Goal: Browse casually: Explore the website without a specific task or goal

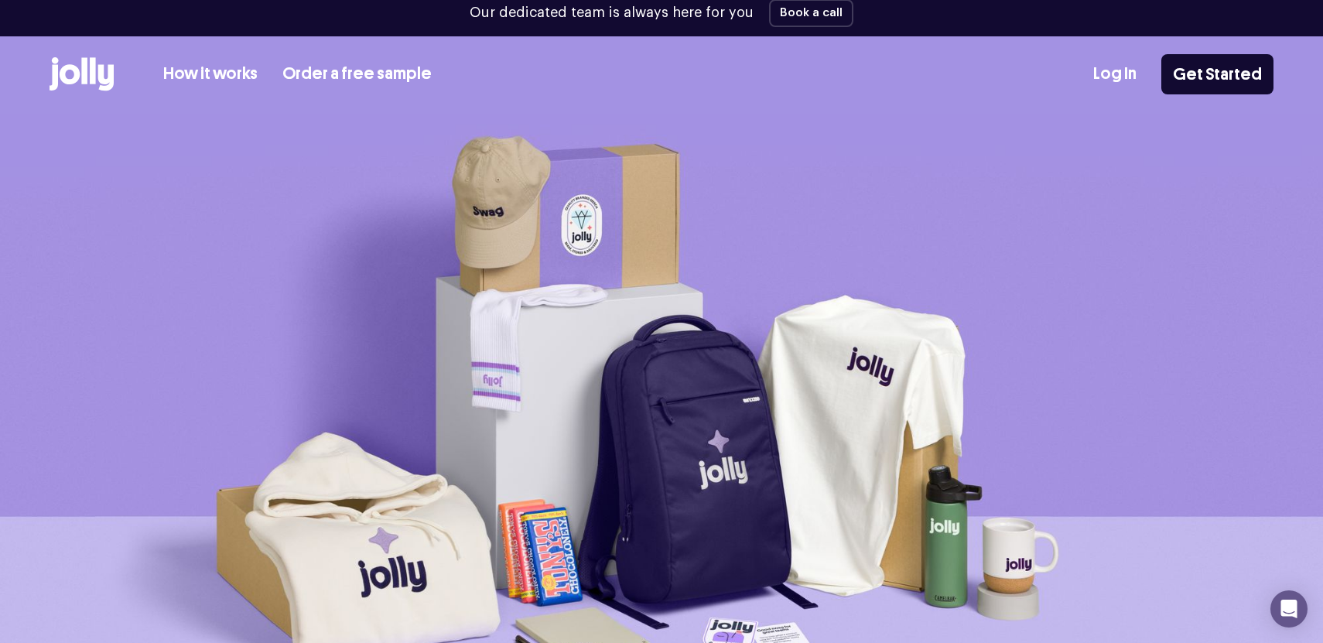
click at [180, 50] on div "How it works Order a free sample Log In Get Started" at bounding box center [662, 74] width 1224 height 76
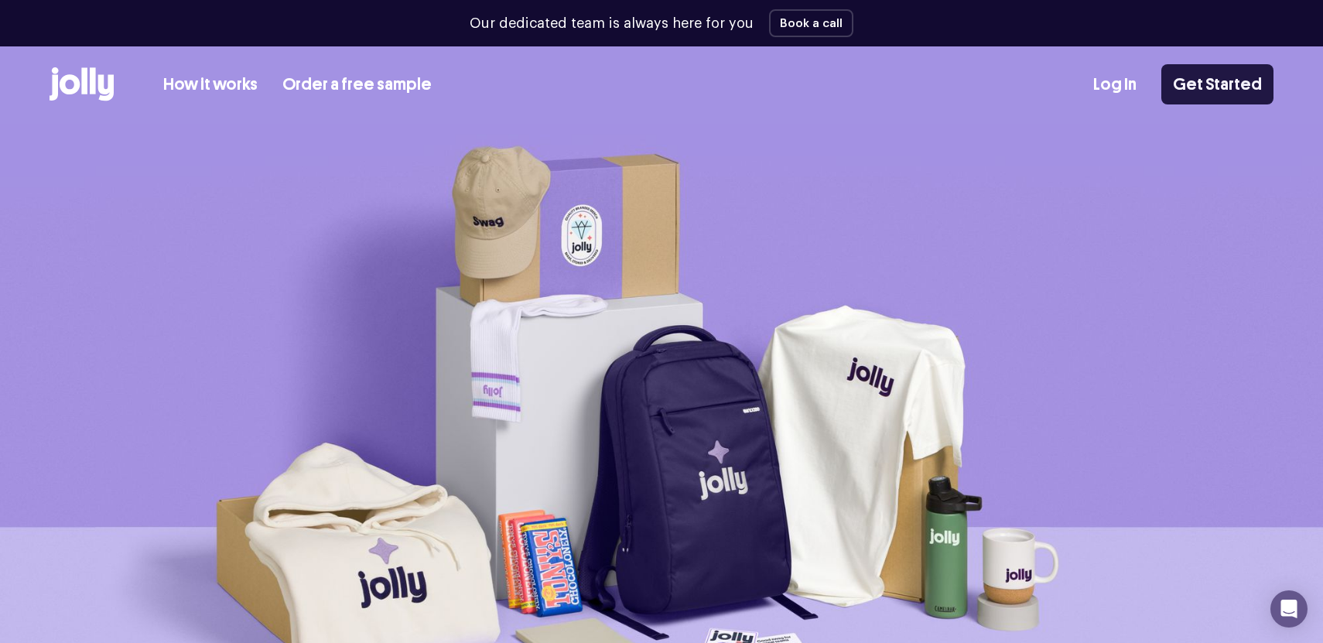
click at [1230, 93] on link "Get Started" at bounding box center [1217, 84] width 112 height 40
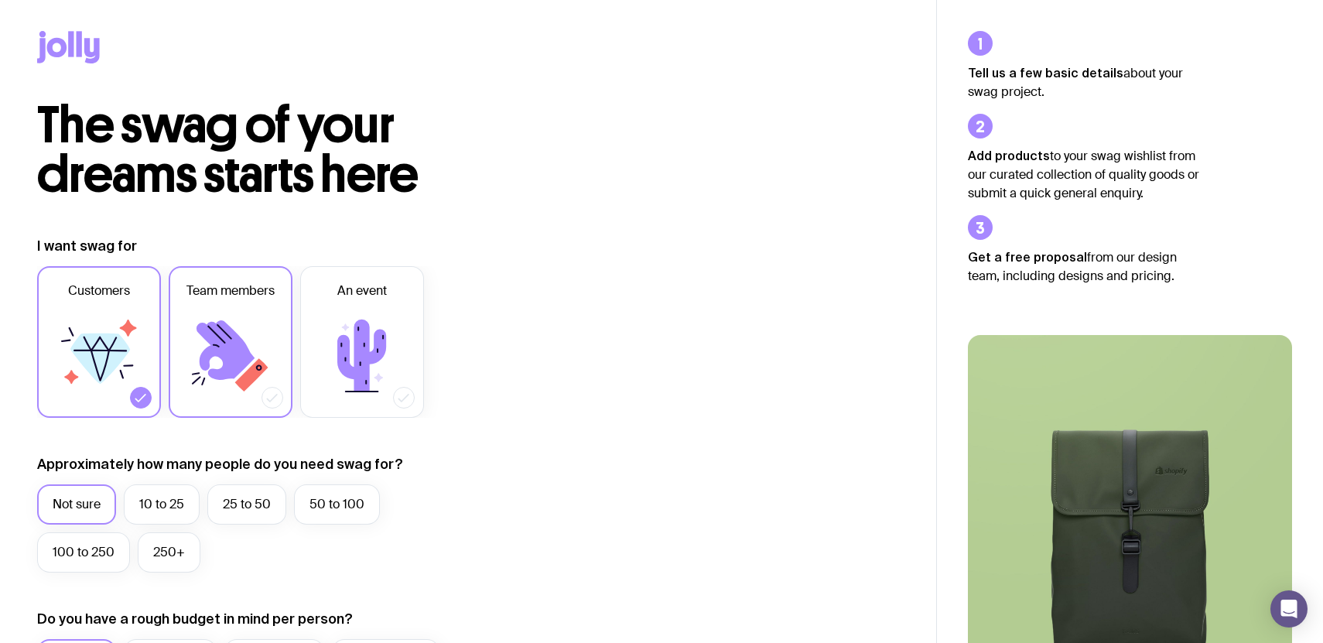
click at [262, 338] on icon at bounding box center [230, 356] width 93 height 93
click at [0, 0] on input "Team members" at bounding box center [0, 0] width 0 height 0
click at [94, 317] on icon at bounding box center [99, 356] width 93 height 93
click at [0, 0] on input "Customers" at bounding box center [0, 0] width 0 height 0
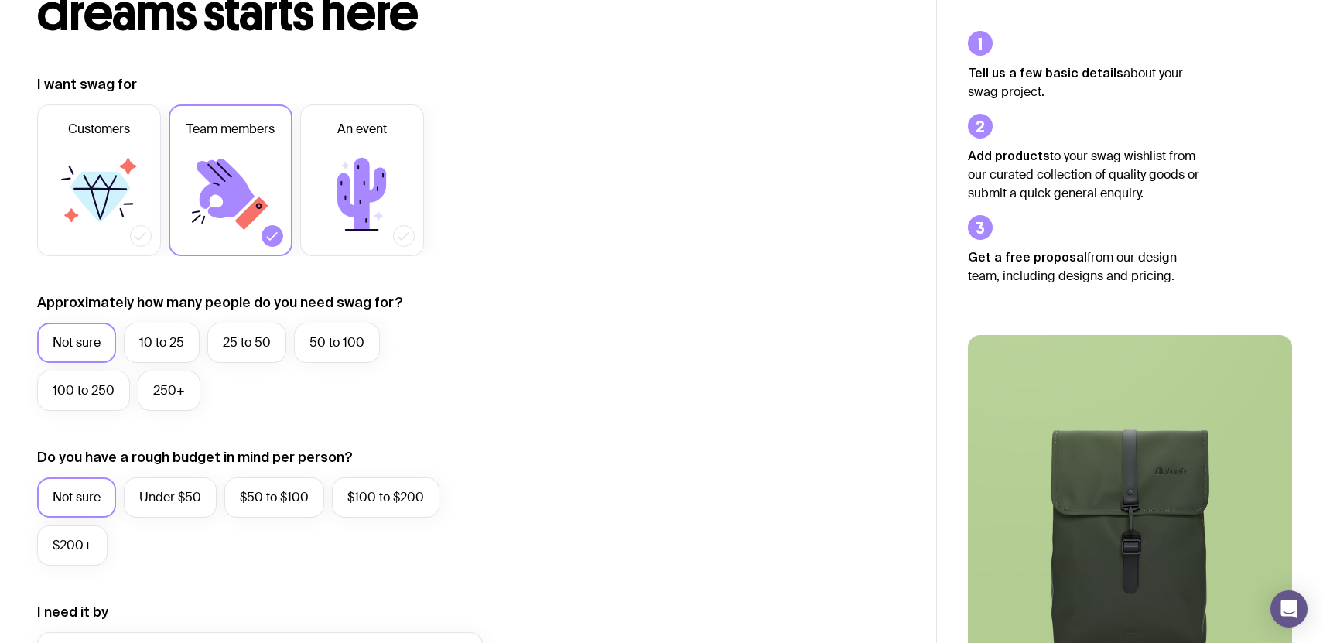
scroll to position [185, 0]
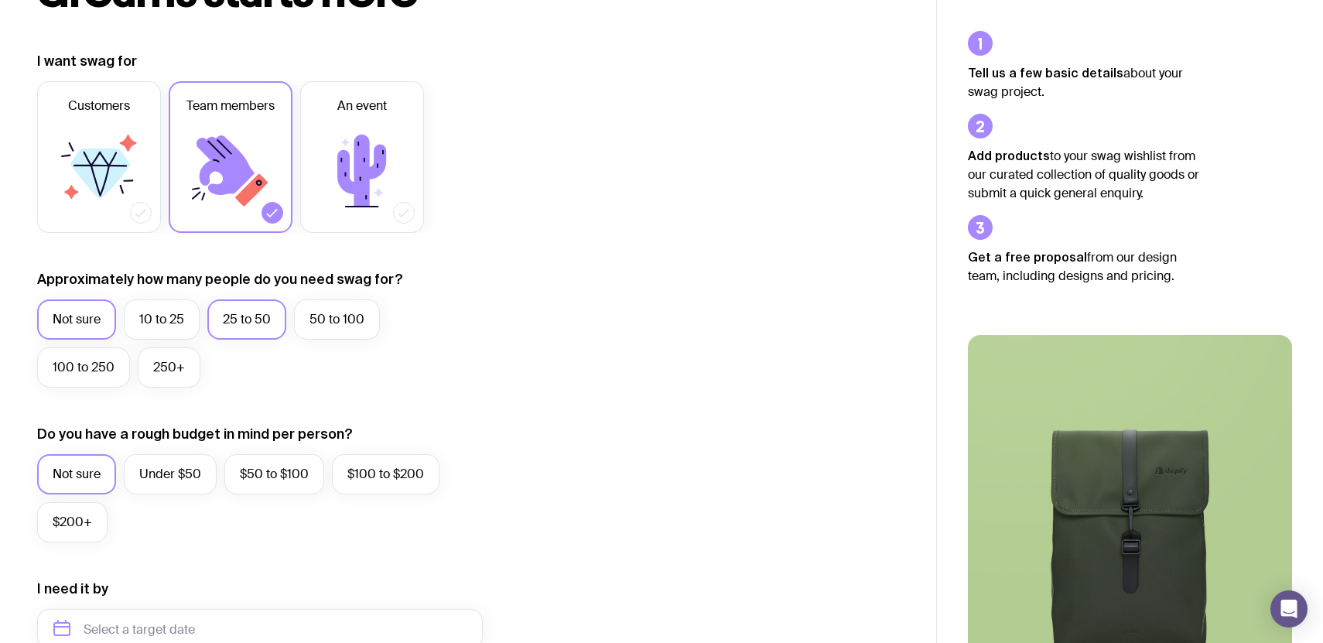
click at [279, 325] on label "25 to 50" at bounding box center [246, 319] width 79 height 40
click at [0, 0] on input "25 to 50" at bounding box center [0, 0] width 0 height 0
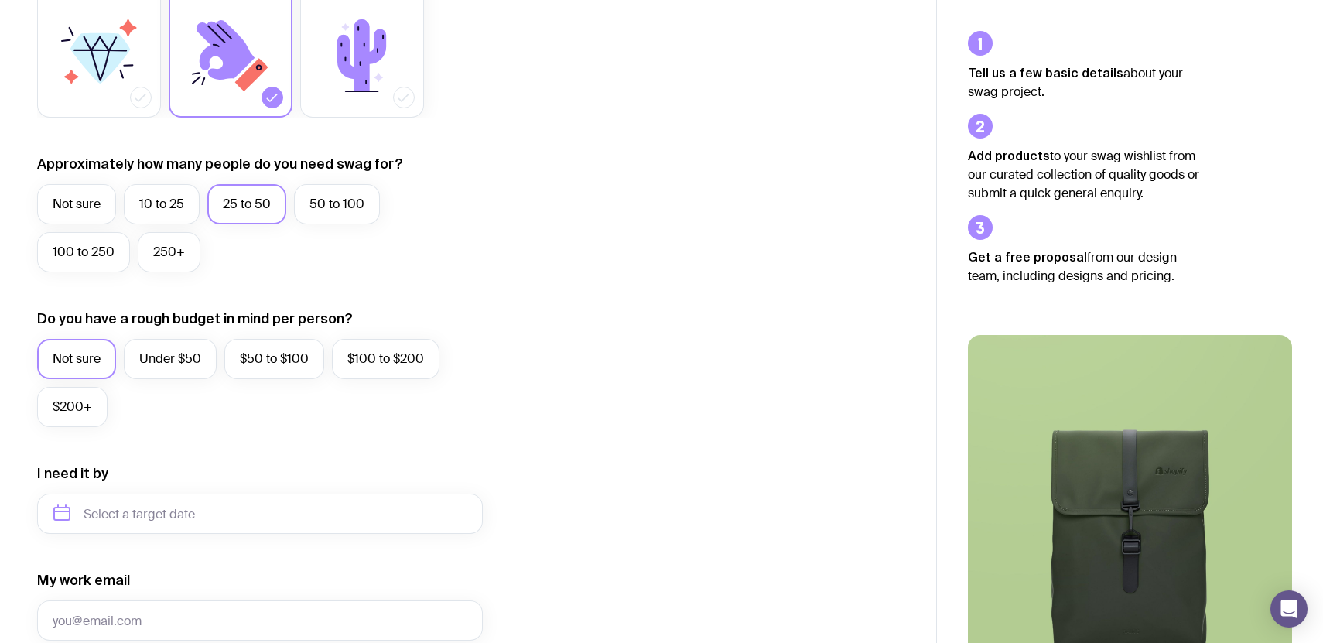
scroll to position [324, 0]
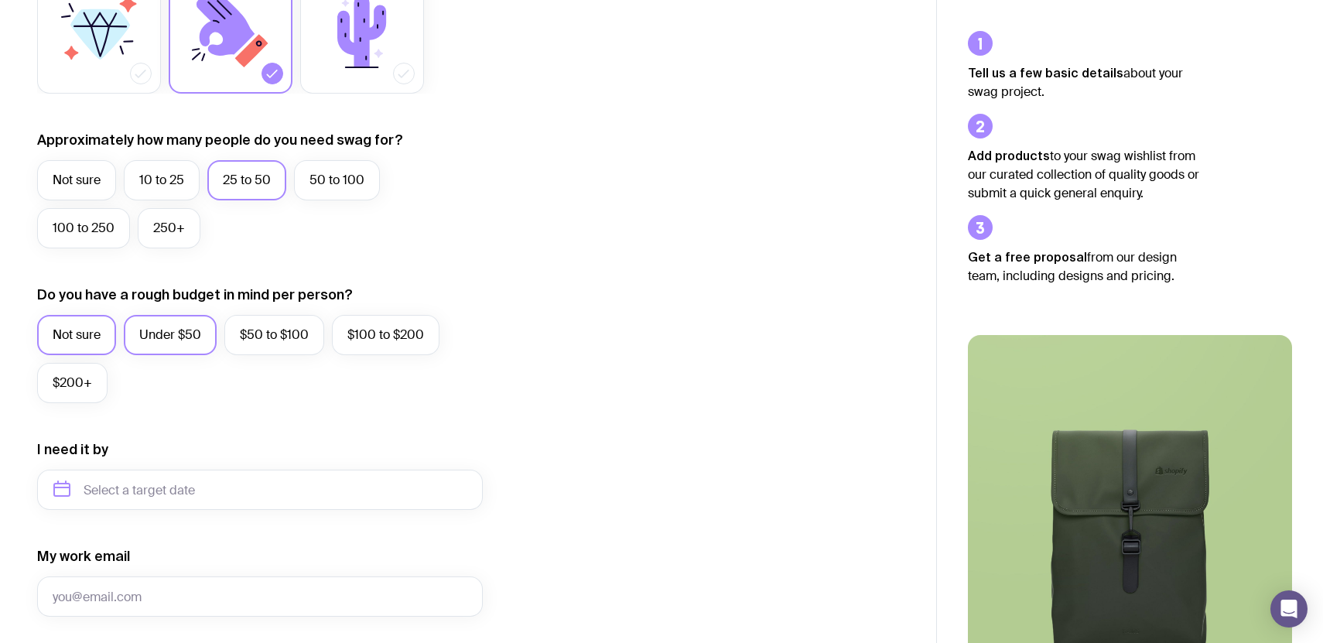
click at [188, 332] on label "Under $50" at bounding box center [170, 335] width 93 height 40
click at [0, 0] on input "Under $50" at bounding box center [0, 0] width 0 height 0
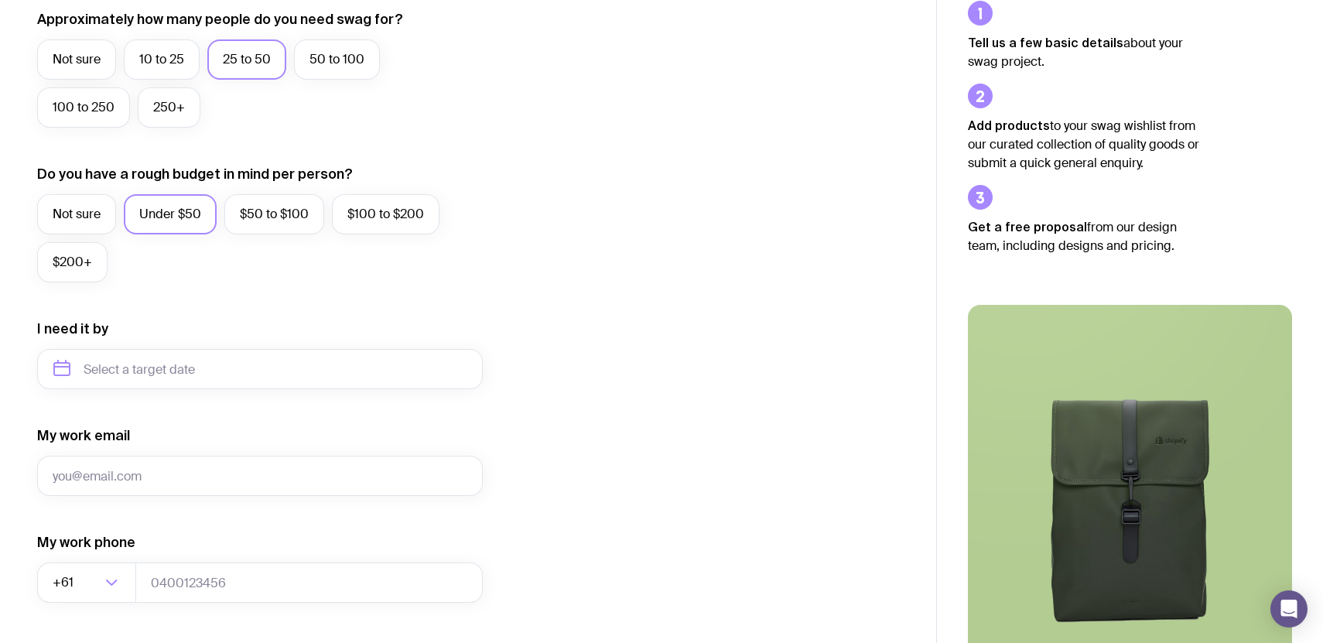
scroll to position [462, 0]
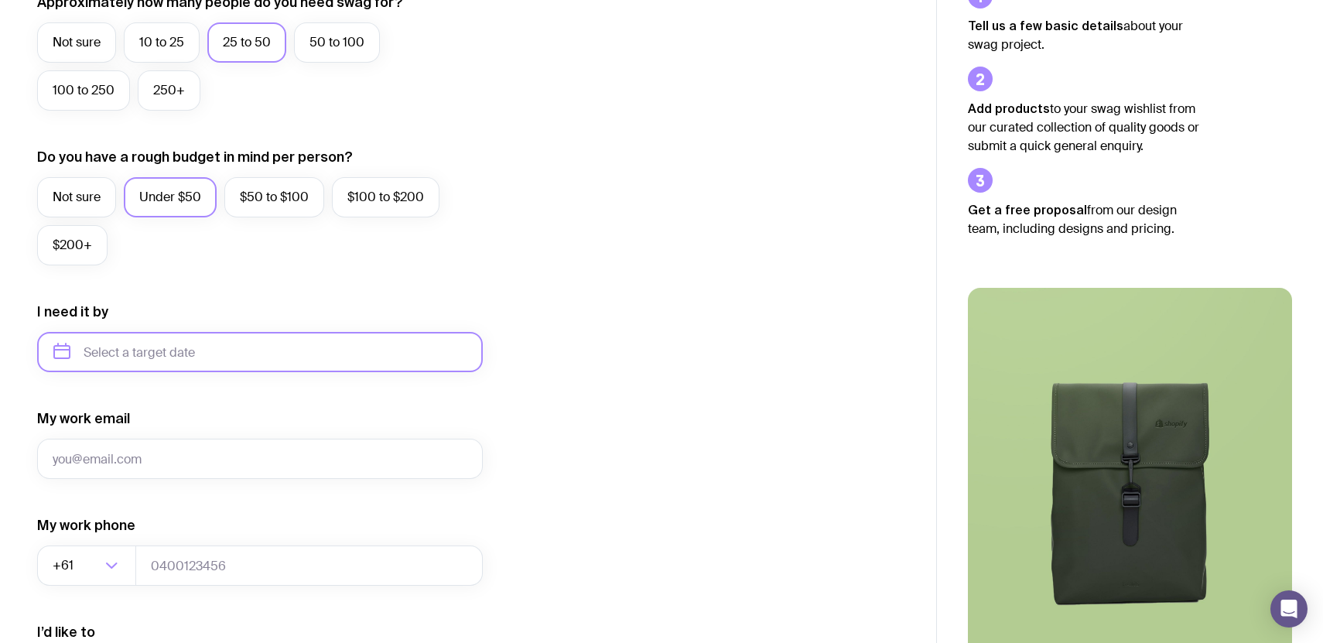
click at [316, 360] on input "text" at bounding box center [260, 352] width 446 height 40
click at [204, 538] on button "Dec" at bounding box center [199, 542] width 56 height 31
type input "December 2025"
click at [279, 405] on form "I want swag for Customers Team members An event Approximately how many people d…" at bounding box center [260, 280] width 446 height 1011
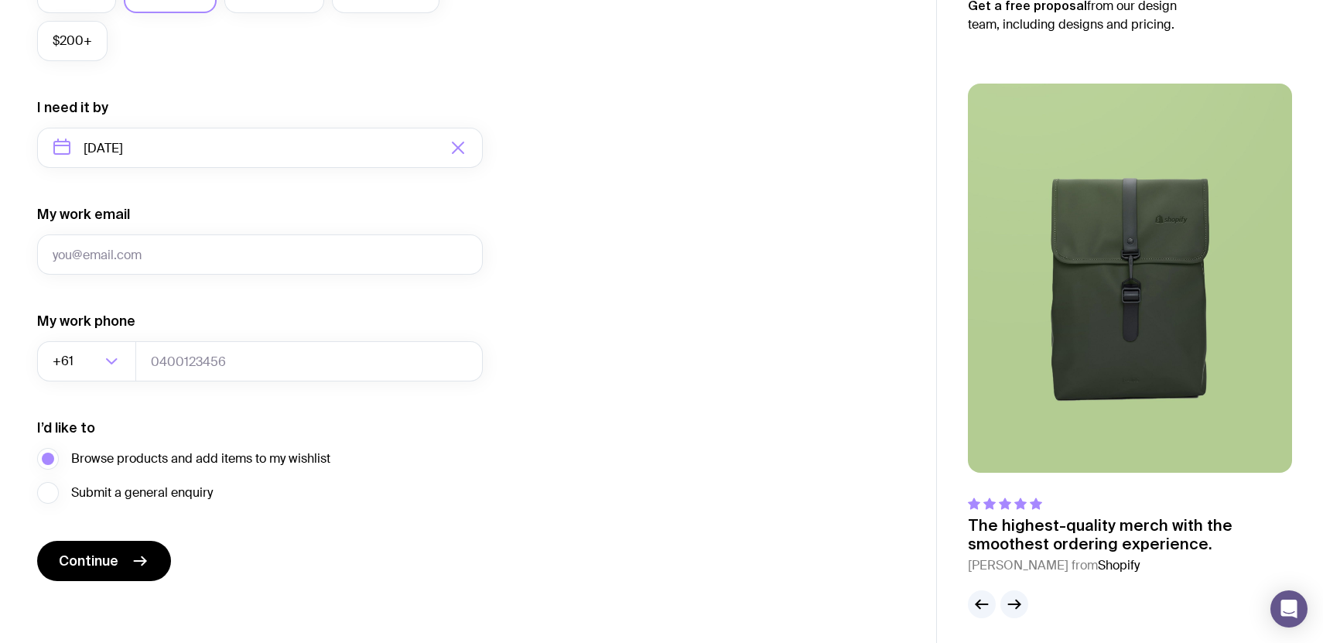
scroll to position [672, 0]
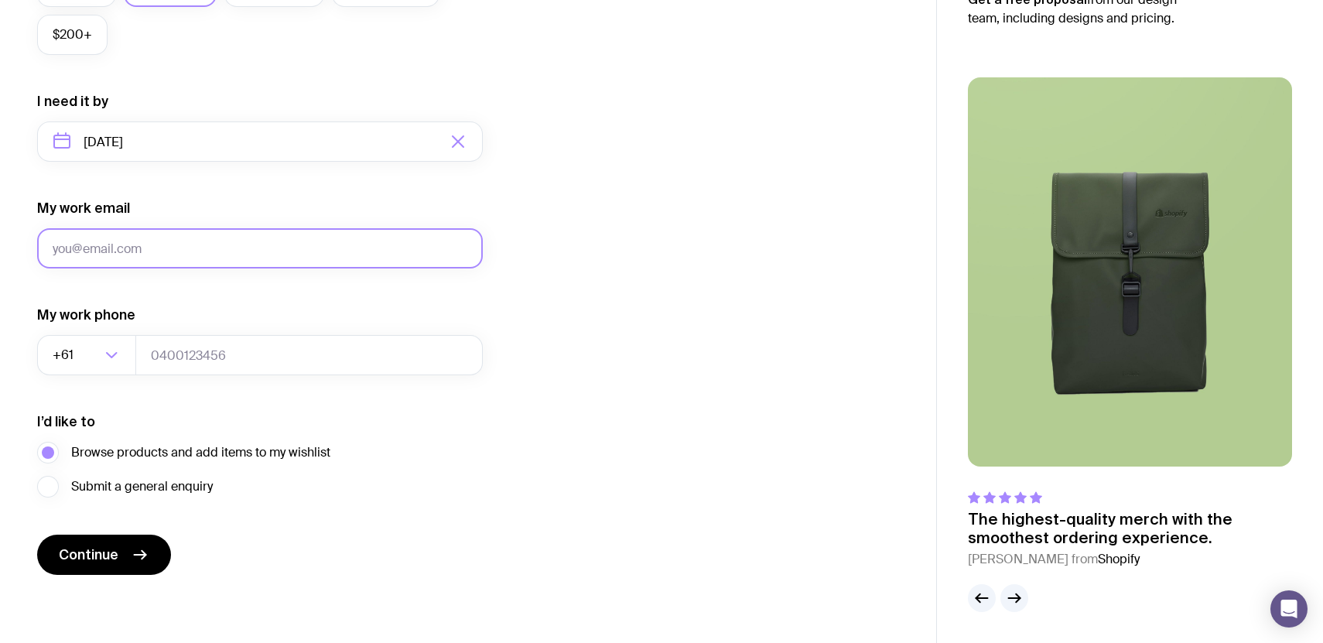
click at [176, 243] on input "My work email" at bounding box center [260, 248] width 446 height 40
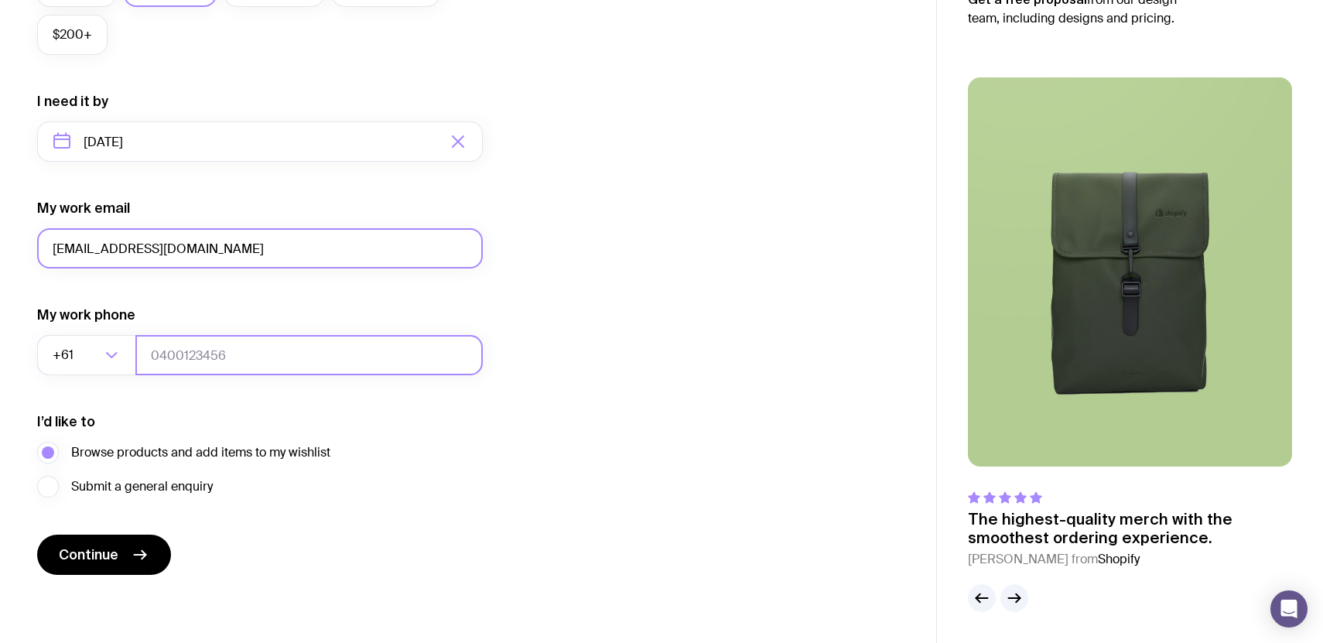
type input "liv@pwd.com.au"
click at [172, 349] on input "tel" at bounding box center [308, 355] width 347 height 40
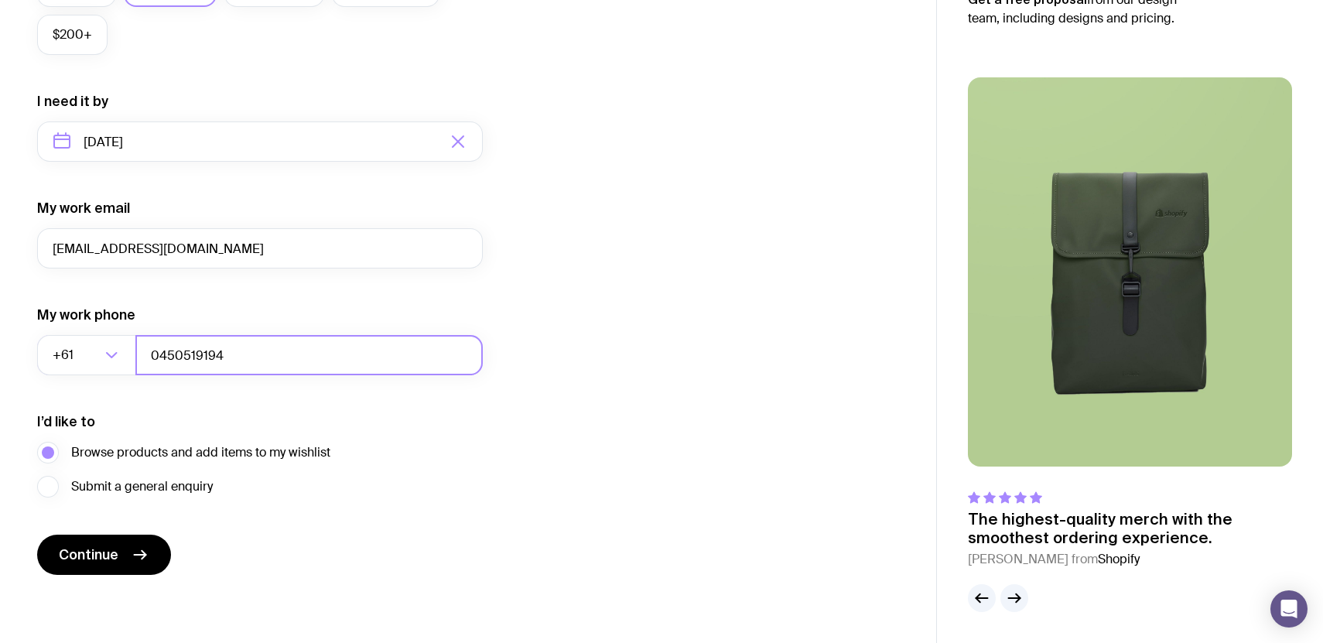
type input "0450519194"
click at [218, 575] on div "The swag of your dreams starts here I want swag for Customers Team members An e…" at bounding box center [468, 20] width 936 height 1184
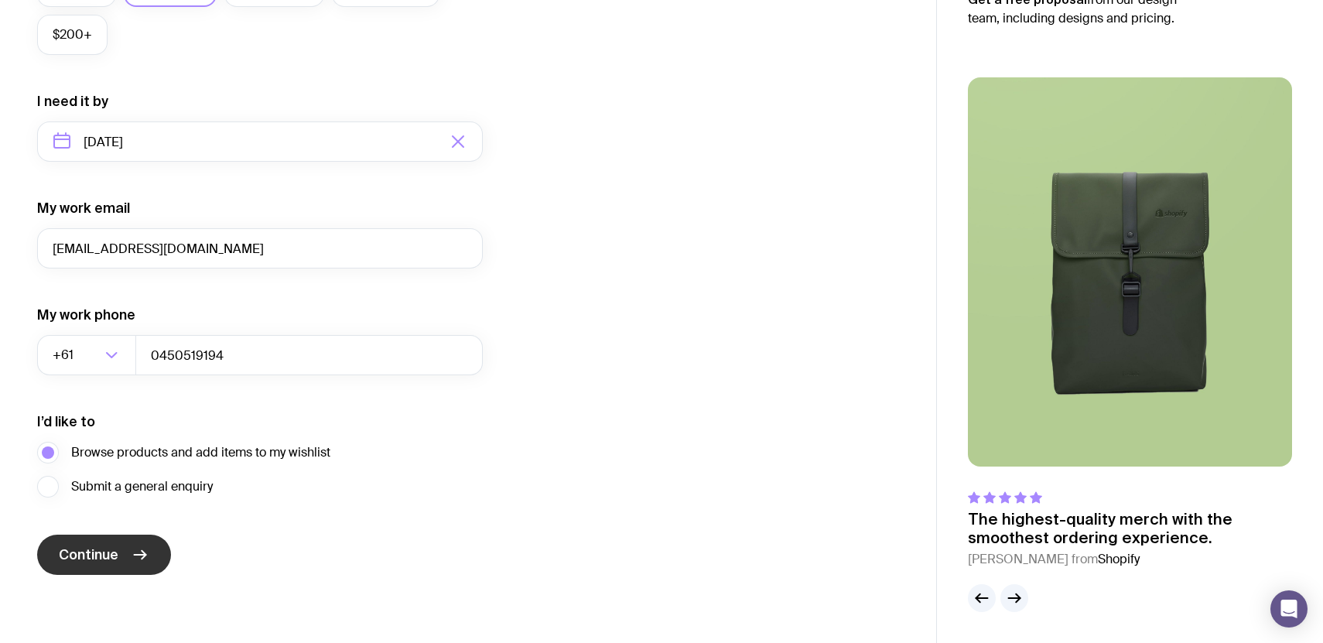
click at [118, 553] on button "Continue" at bounding box center [104, 555] width 134 height 40
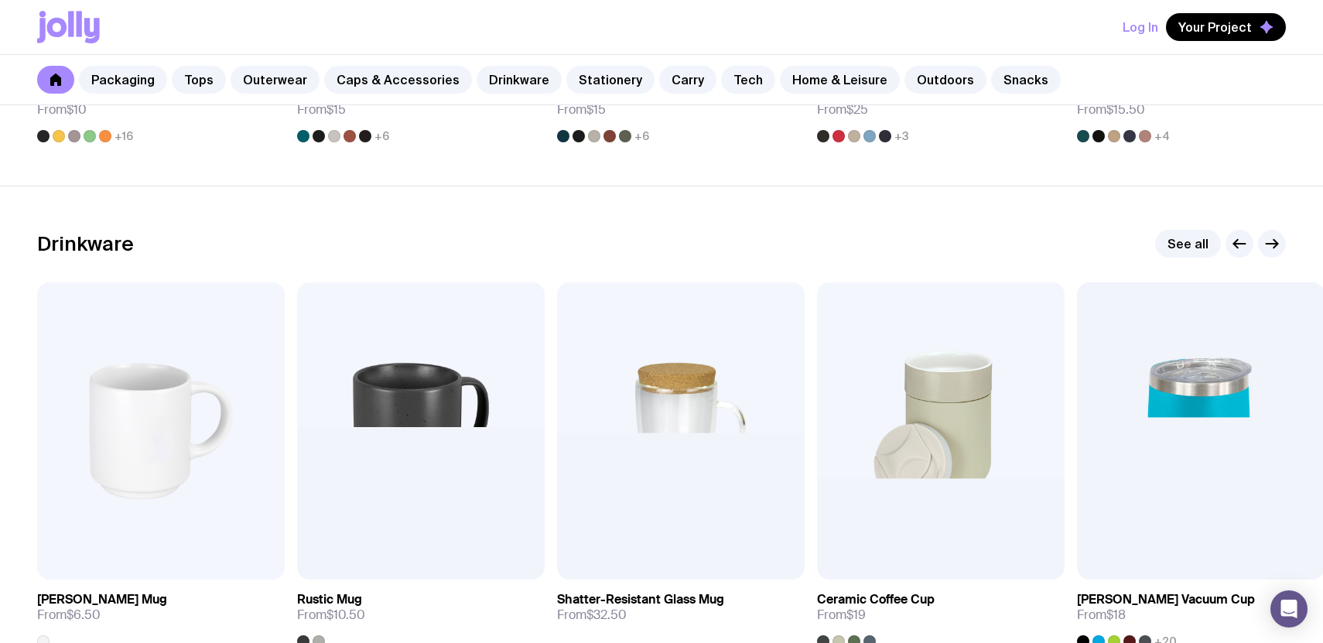
scroll to position [2174, 0]
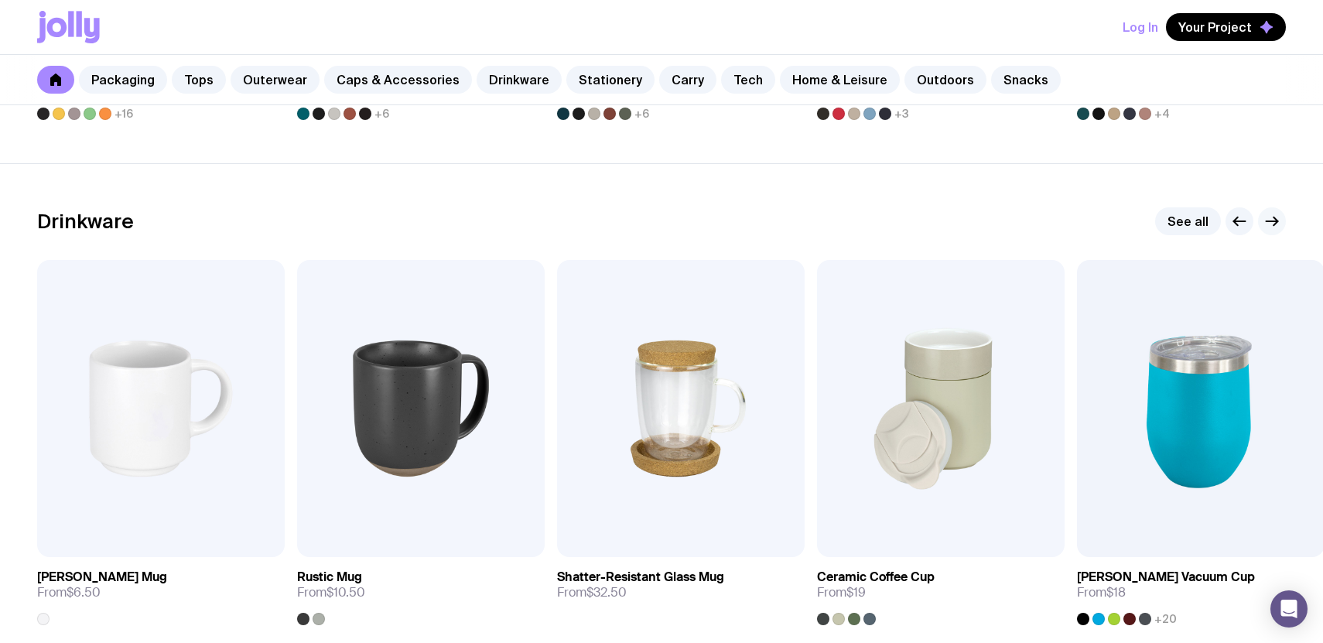
click at [1277, 222] on icon "button" at bounding box center [1276, 221] width 4 height 9
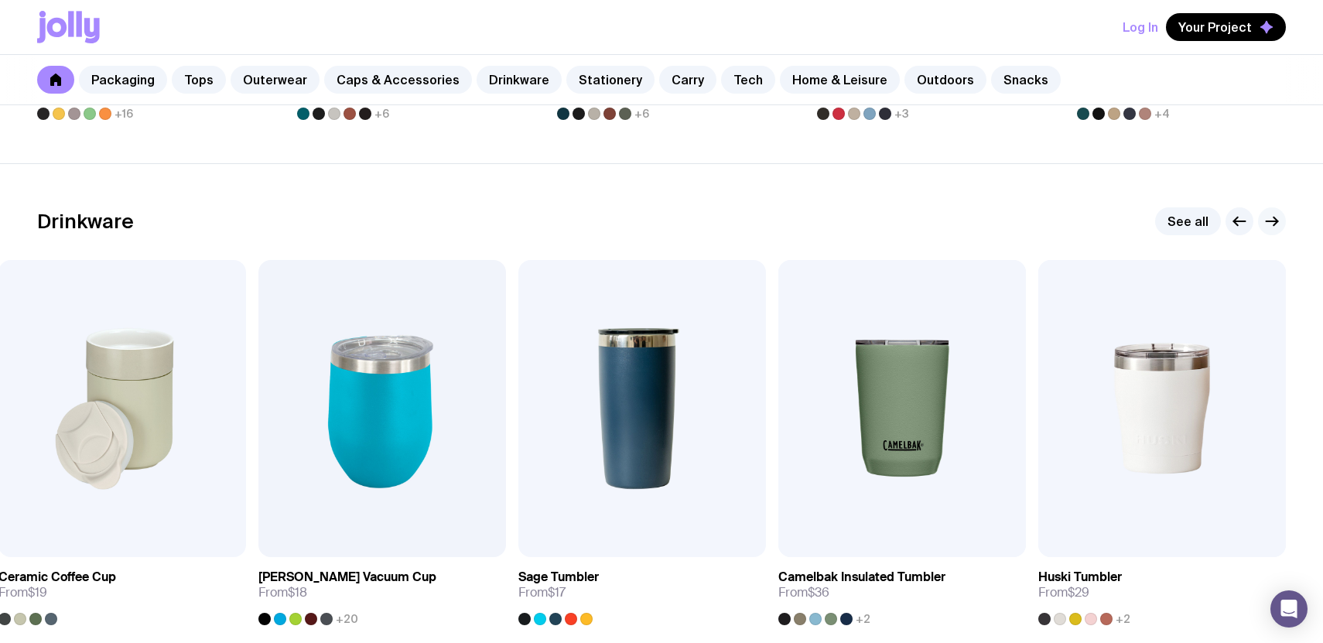
click at [1277, 222] on icon "button" at bounding box center [1276, 221] width 4 height 9
click at [1238, 221] on icon "button" at bounding box center [1240, 221] width 12 height 0
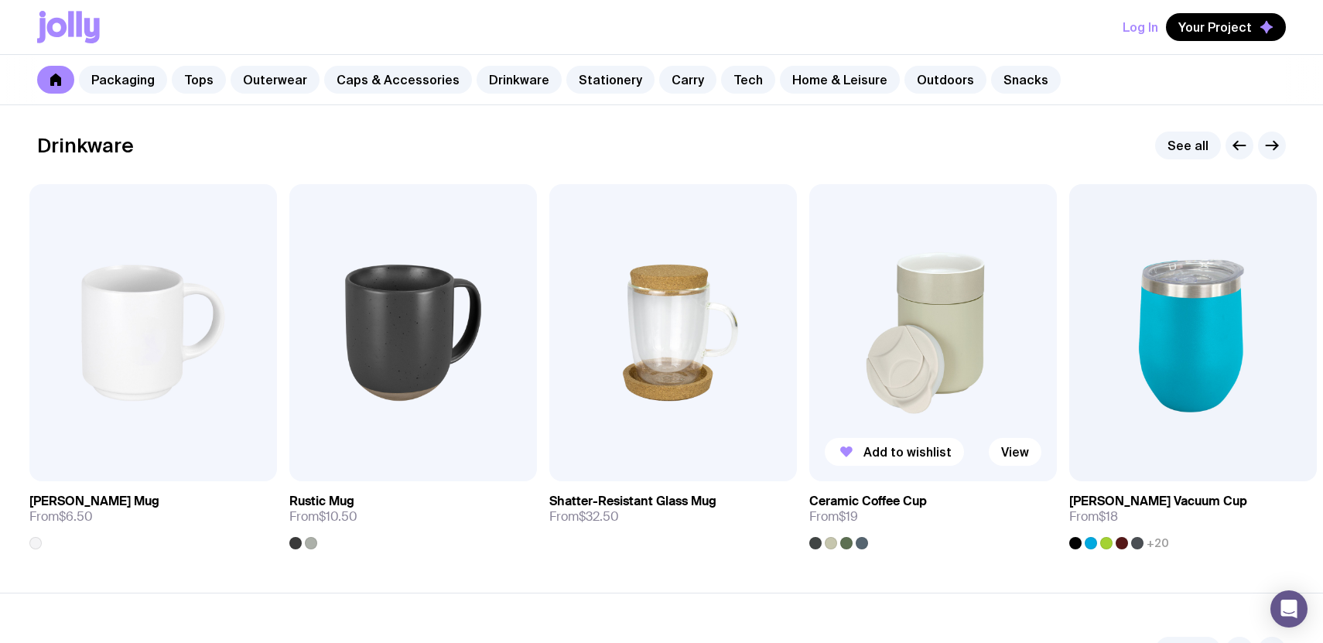
scroll to position [2249, 0]
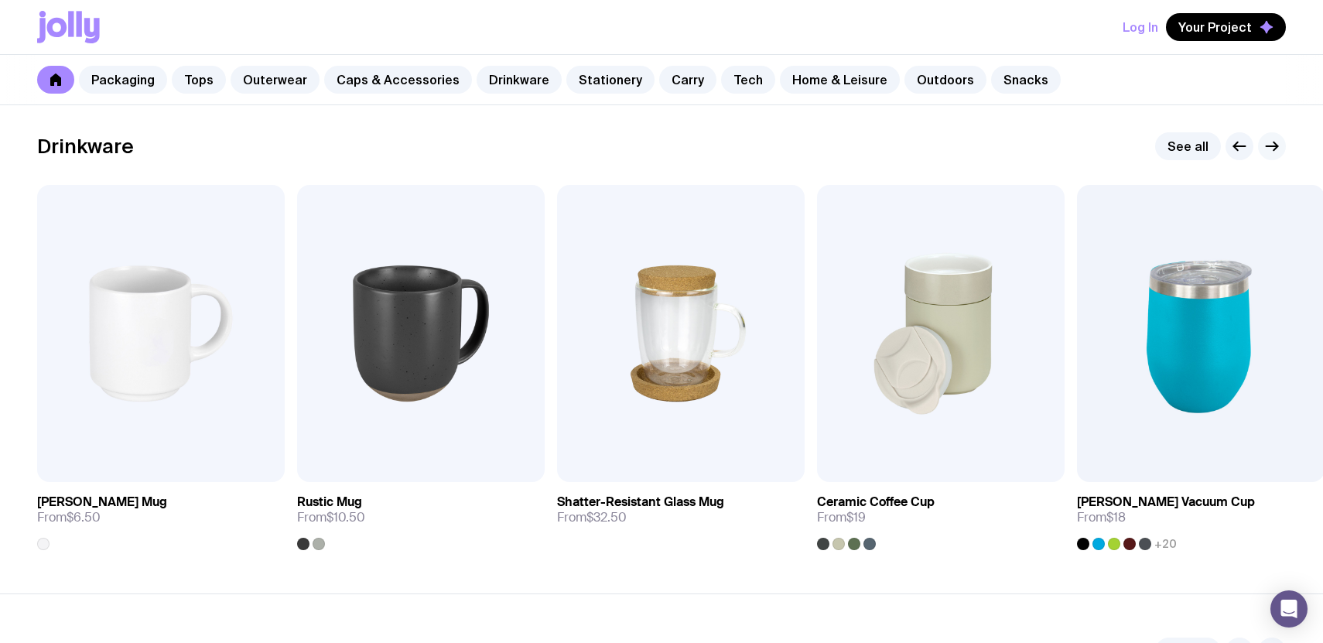
click at [1275, 145] on icon "button" at bounding box center [1276, 146] width 4 height 9
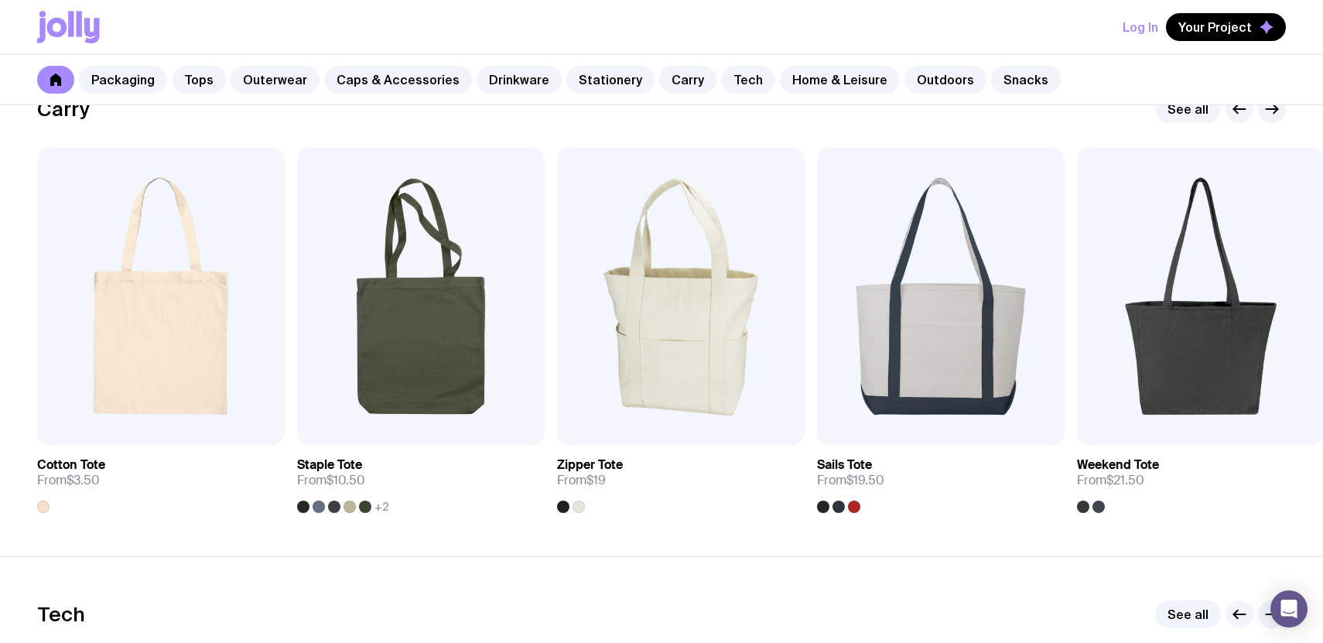
scroll to position [3270, 0]
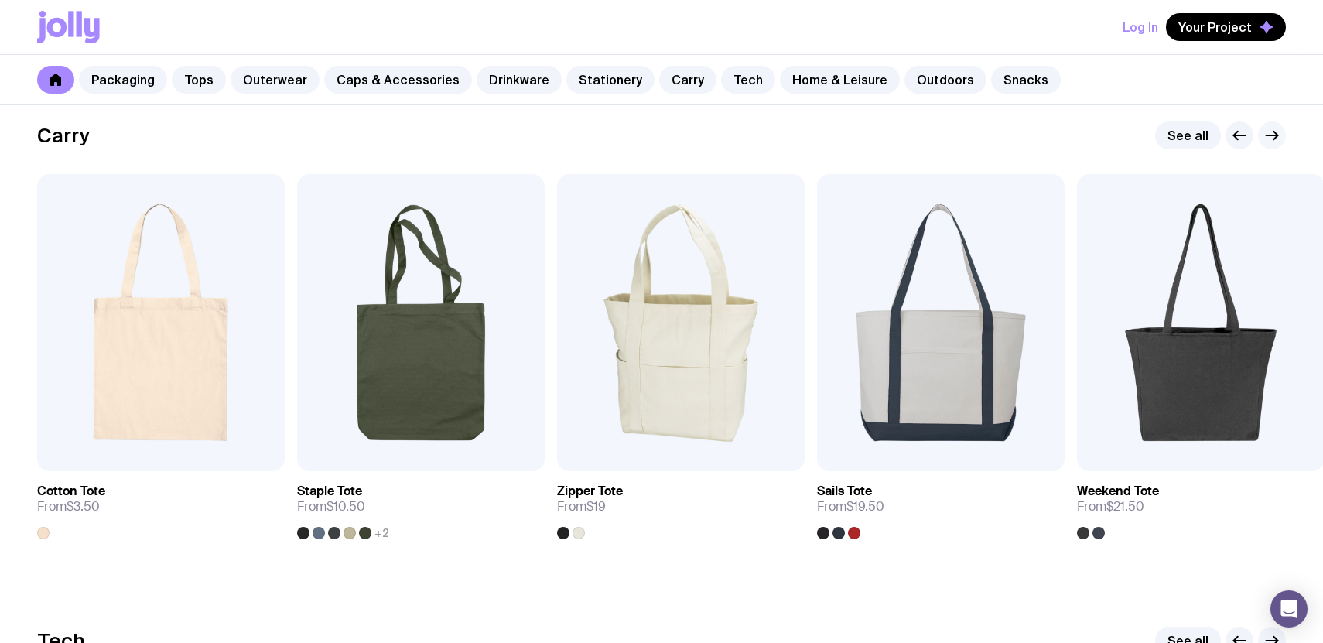
click at [1279, 141] on icon "button" at bounding box center [1272, 135] width 19 height 19
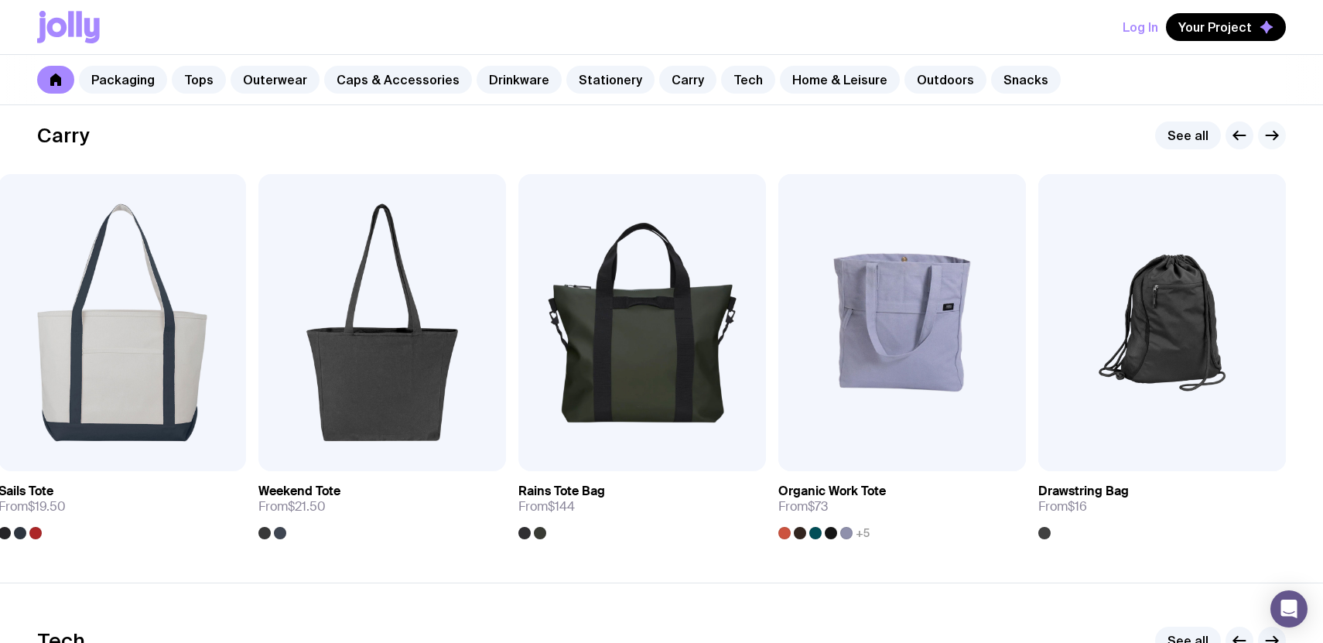
click at [1279, 142] on icon "button" at bounding box center [1272, 135] width 19 height 19
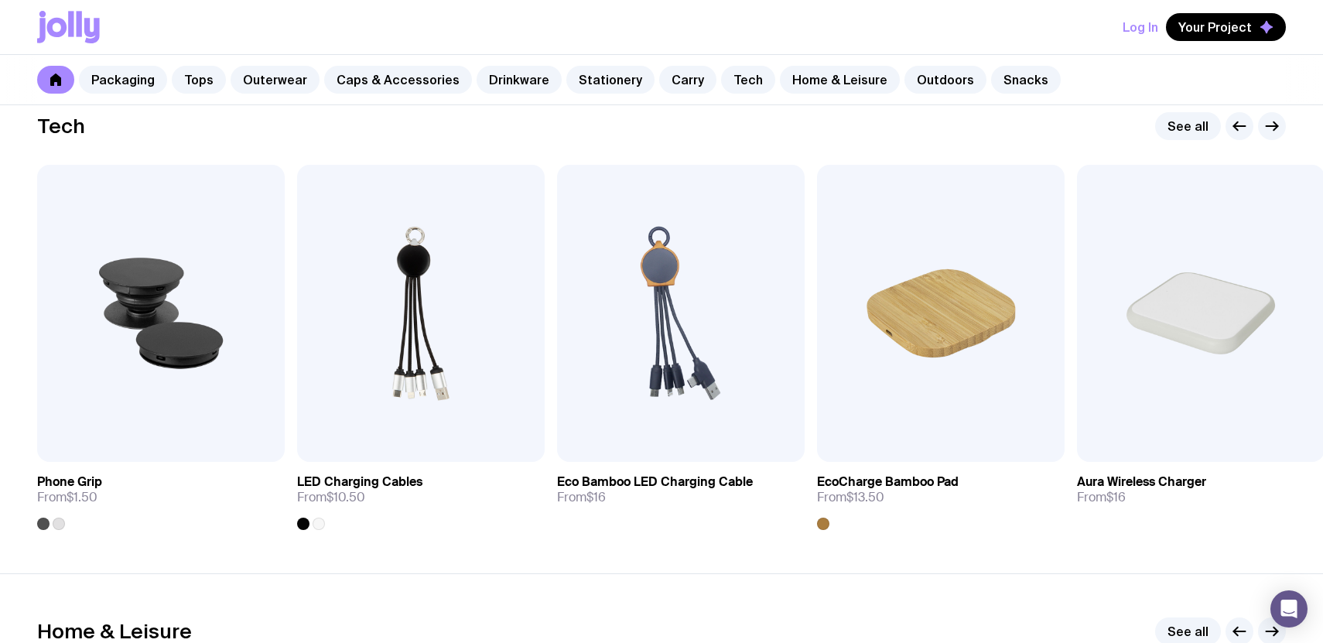
scroll to position [3762, 0]
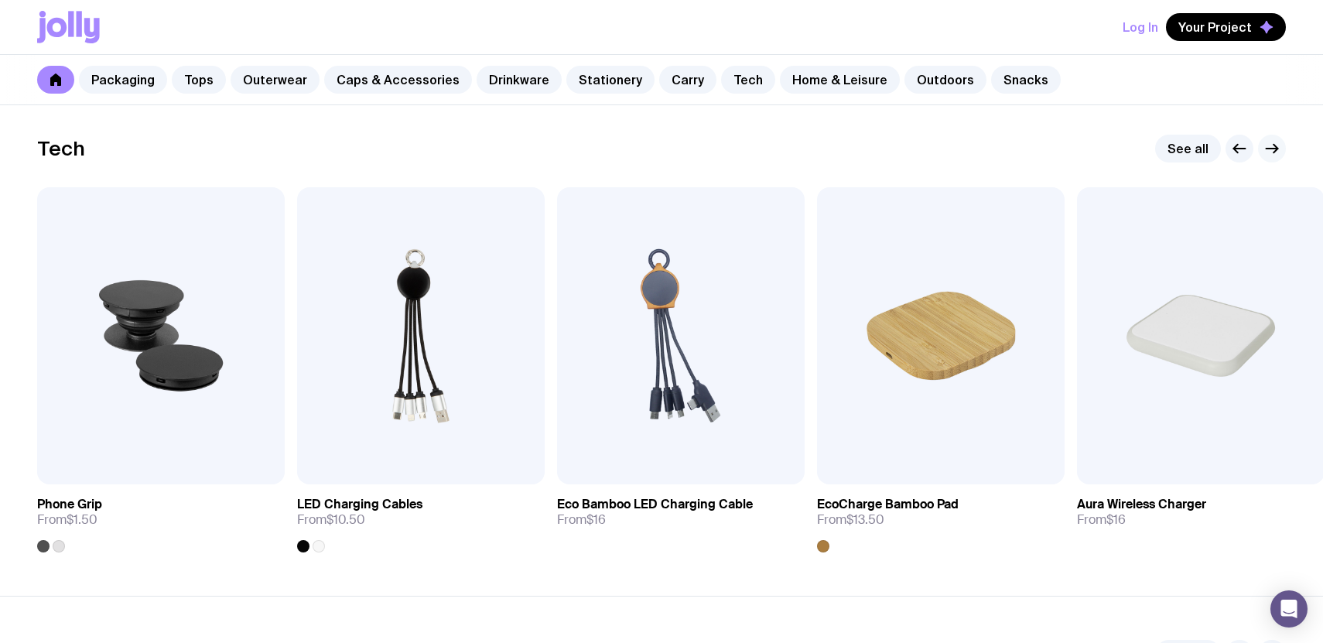
click at [1274, 147] on icon "button" at bounding box center [1272, 148] width 19 height 19
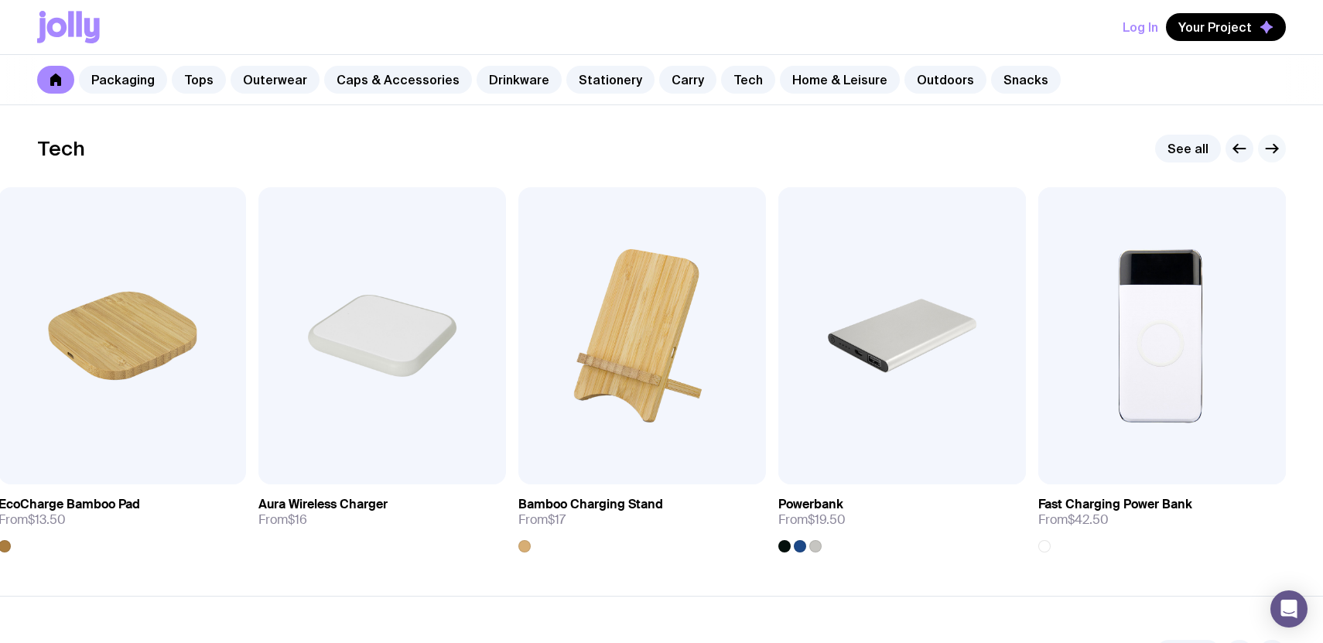
click at [1275, 149] on icon "button" at bounding box center [1273, 149] width 12 height 0
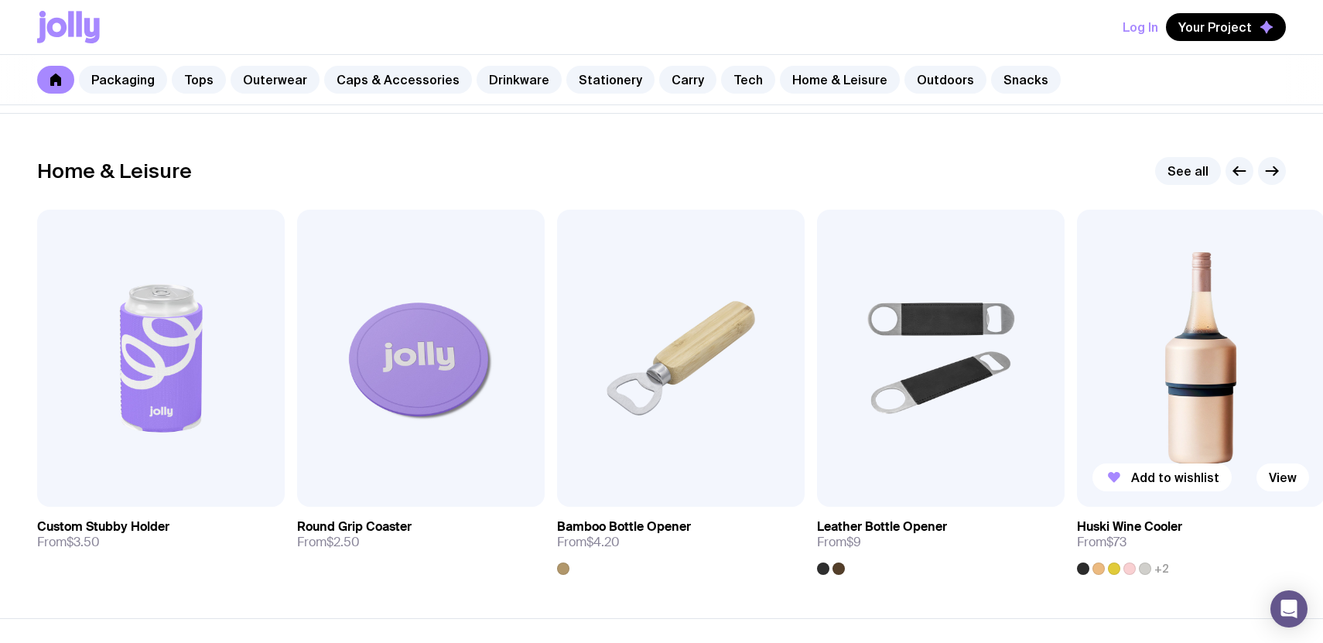
scroll to position [4268, 0]
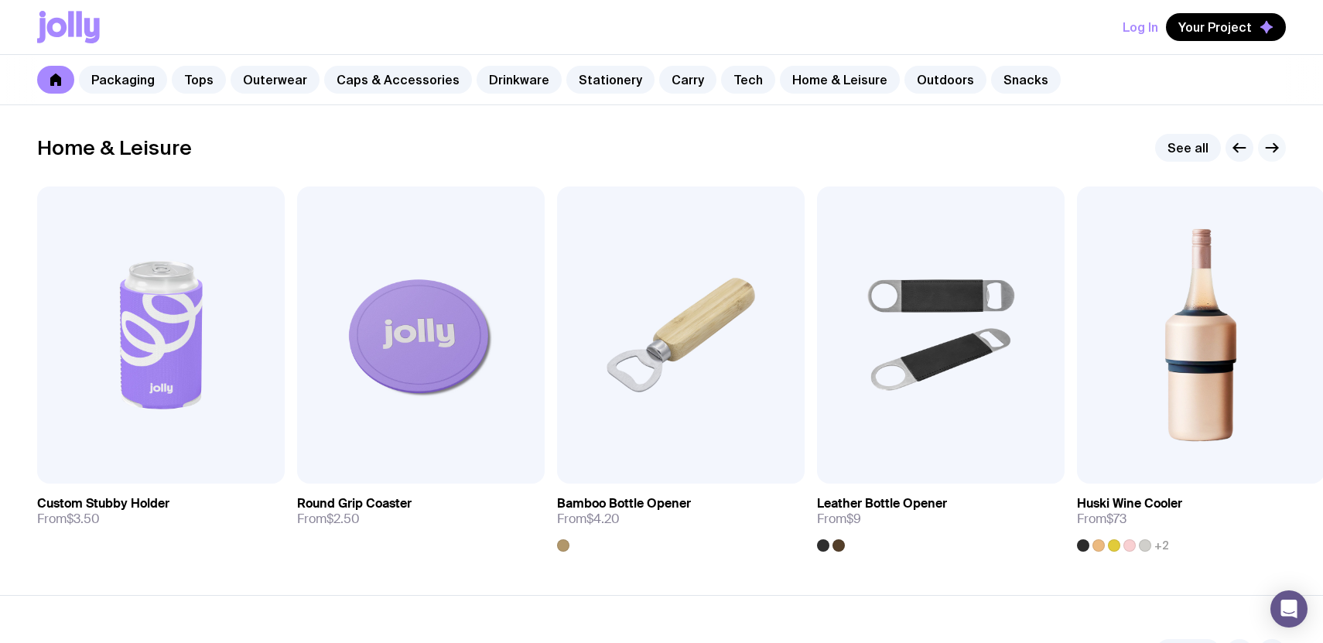
click at [1267, 148] on icon "button" at bounding box center [1273, 148] width 12 height 0
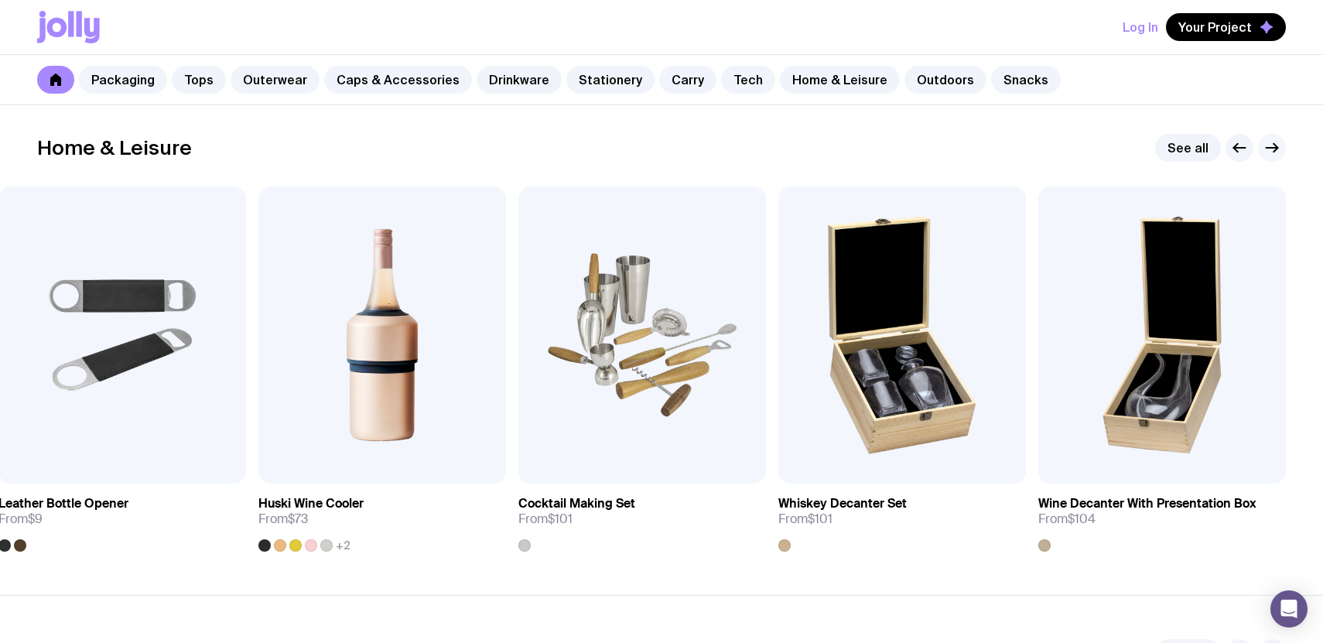
click at [1267, 148] on icon "button" at bounding box center [1273, 148] width 12 height 0
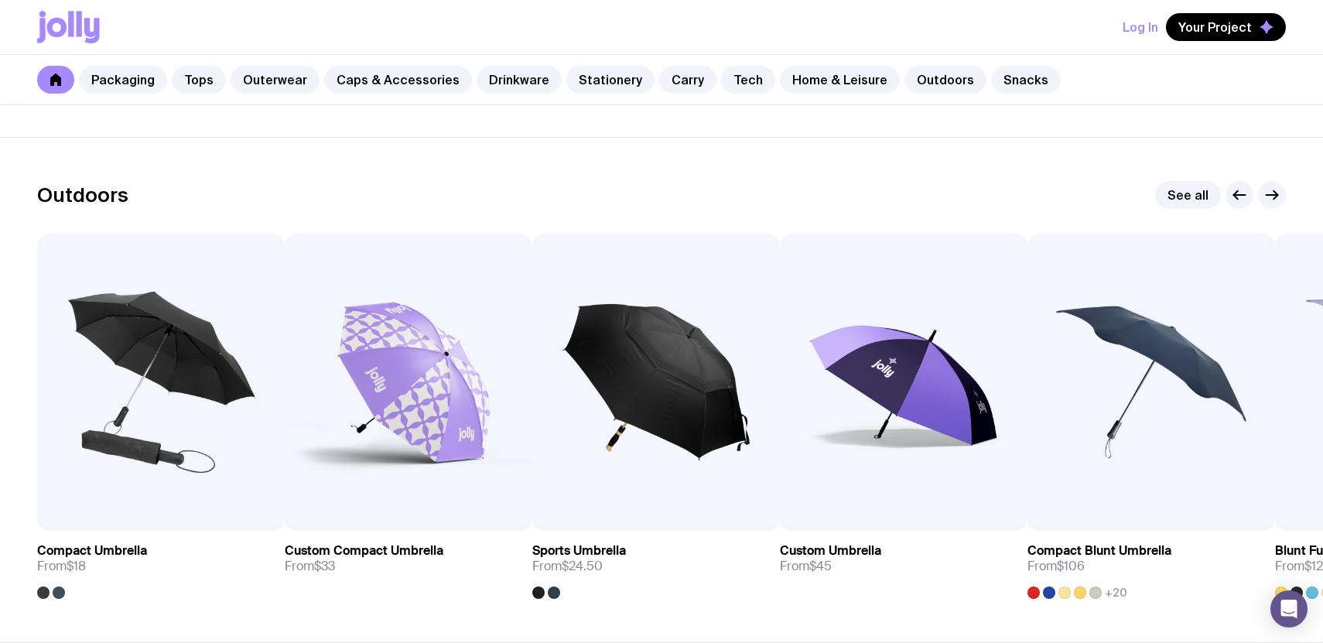
scroll to position [4708, 0]
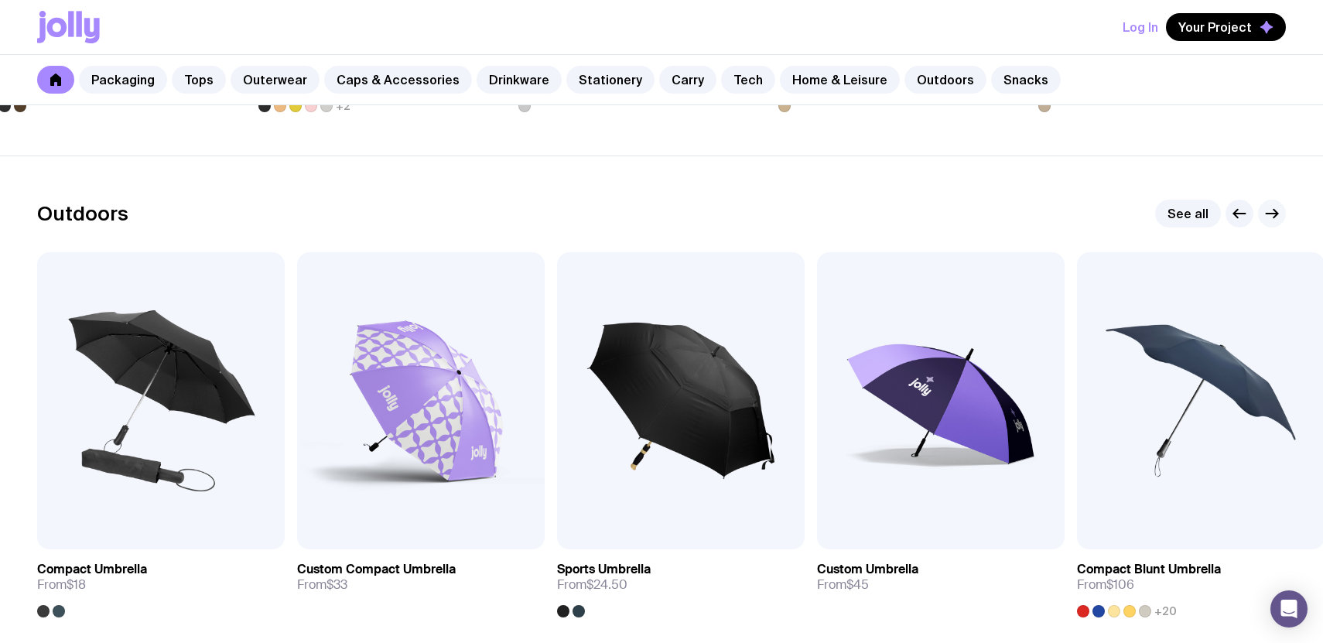
click at [1278, 205] on icon "button" at bounding box center [1272, 213] width 19 height 19
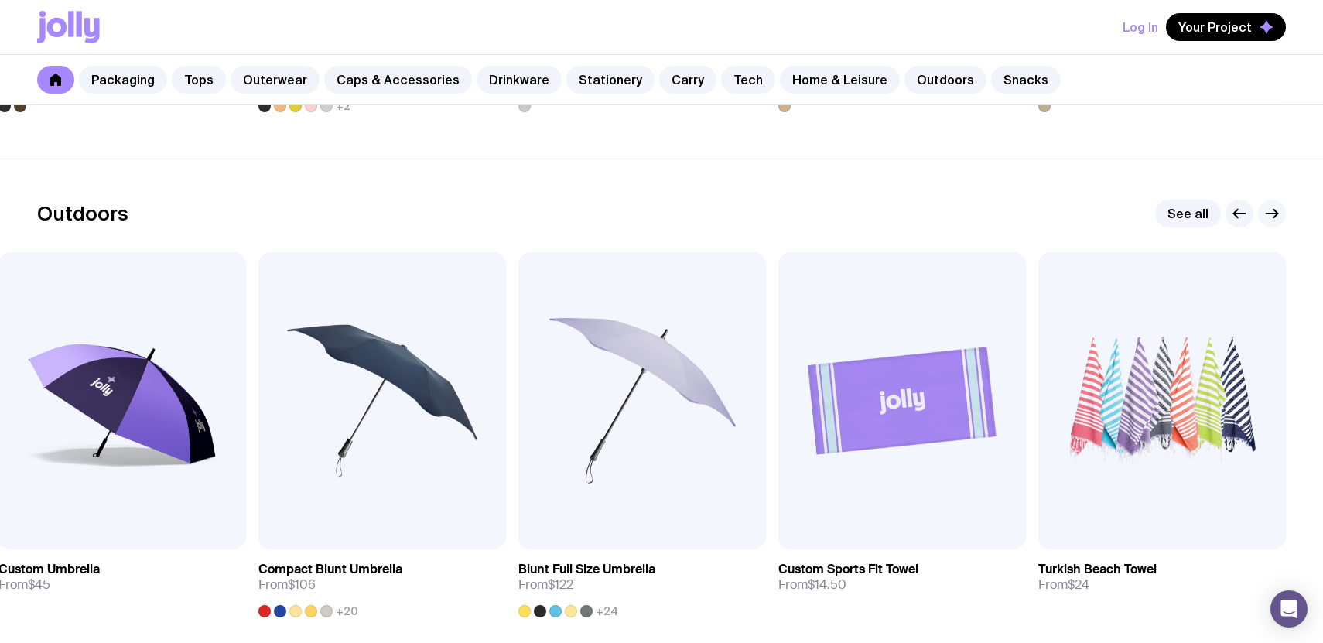
click at [1278, 205] on icon "button" at bounding box center [1272, 213] width 19 height 19
click at [934, 77] on link "Outdoors" at bounding box center [946, 80] width 82 height 28
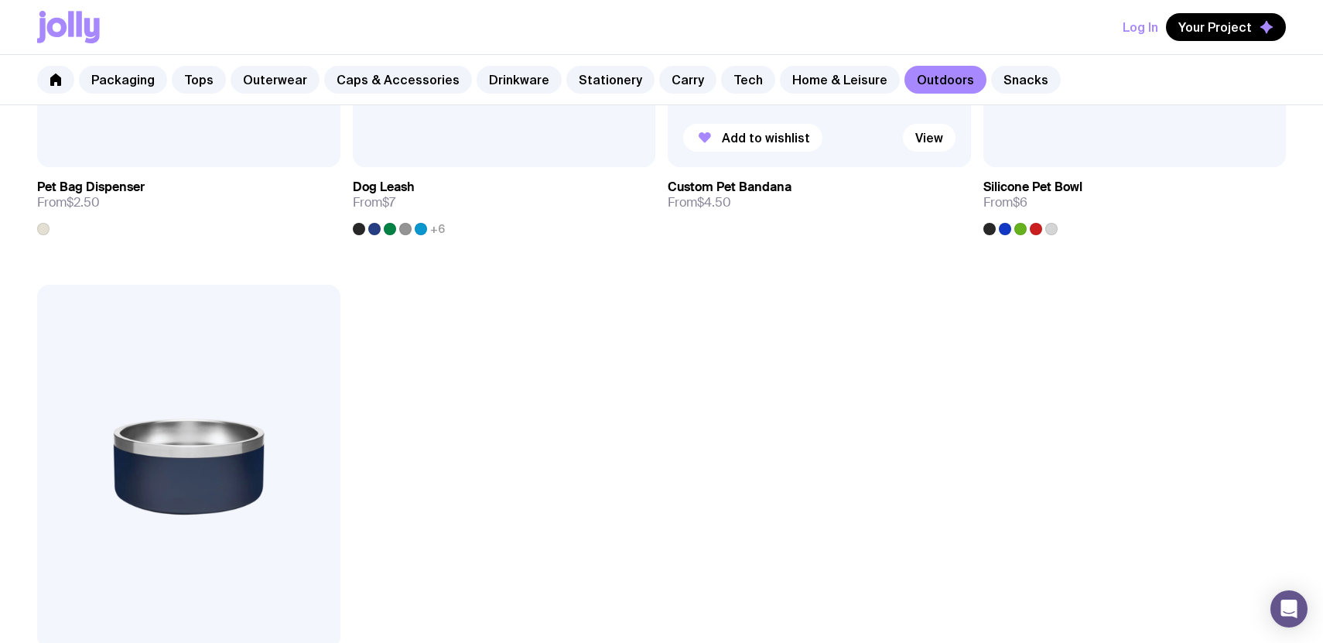
scroll to position [2528, 0]
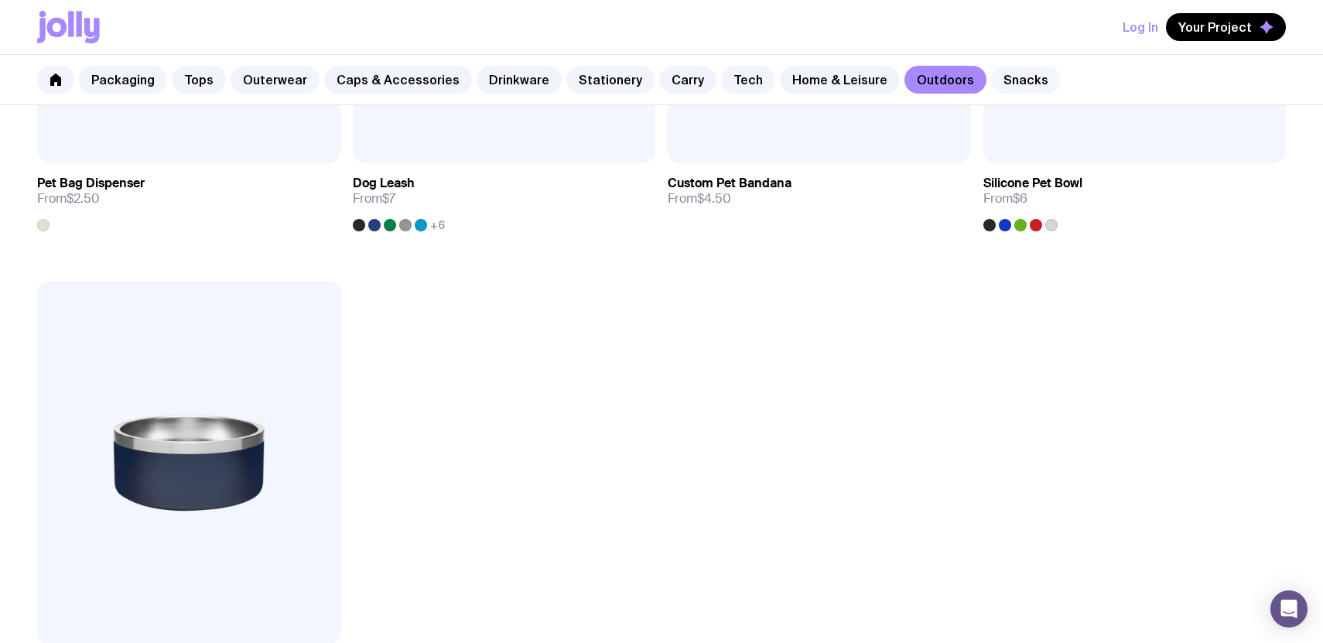
click at [997, 78] on link "Snacks" at bounding box center [1026, 80] width 70 height 28
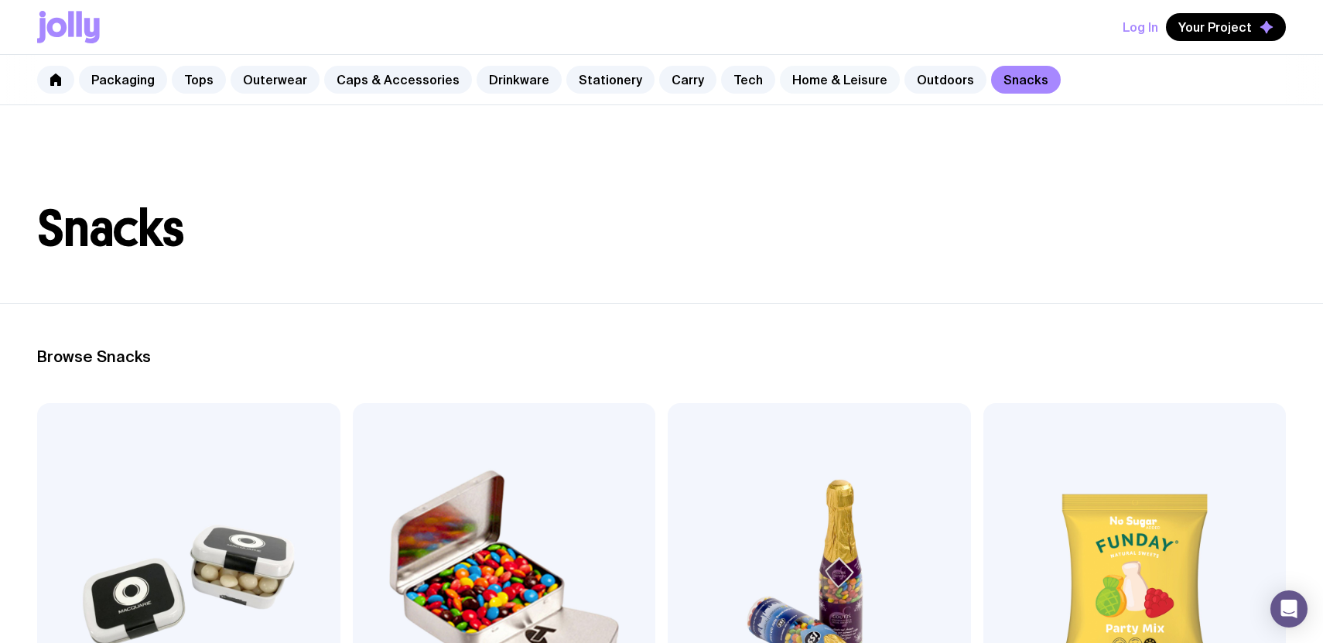
click at [830, 77] on link "Home & Leisure" at bounding box center [840, 80] width 120 height 28
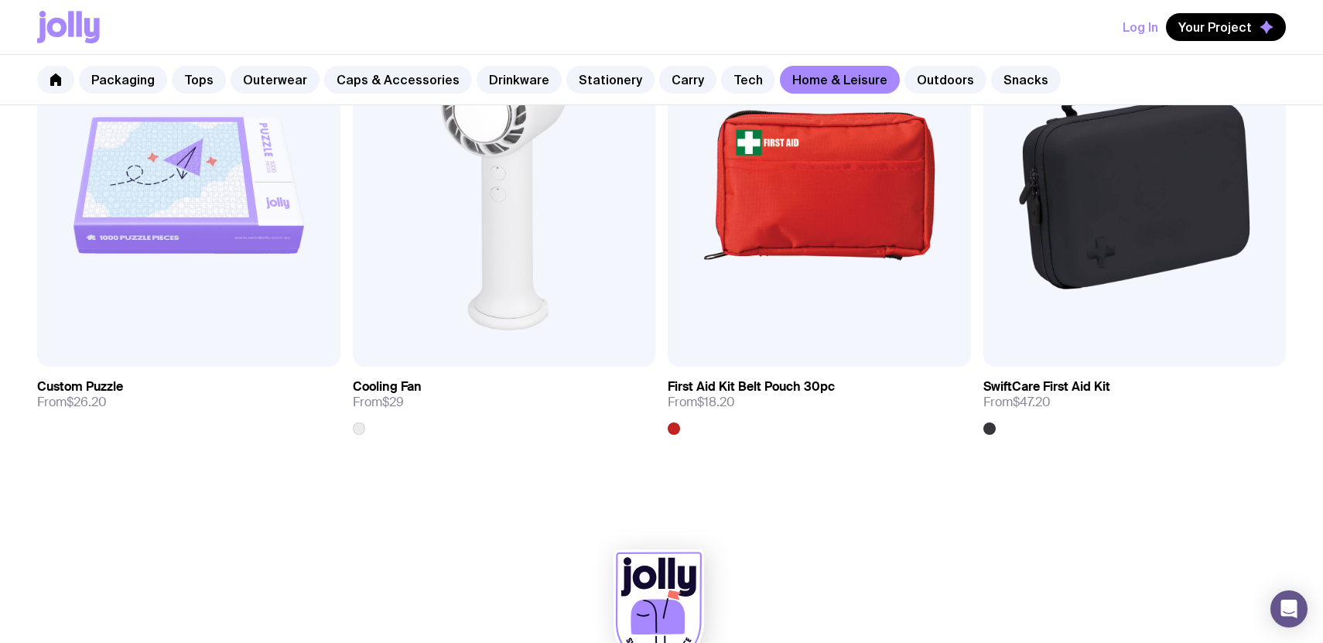
scroll to position [3823, 0]
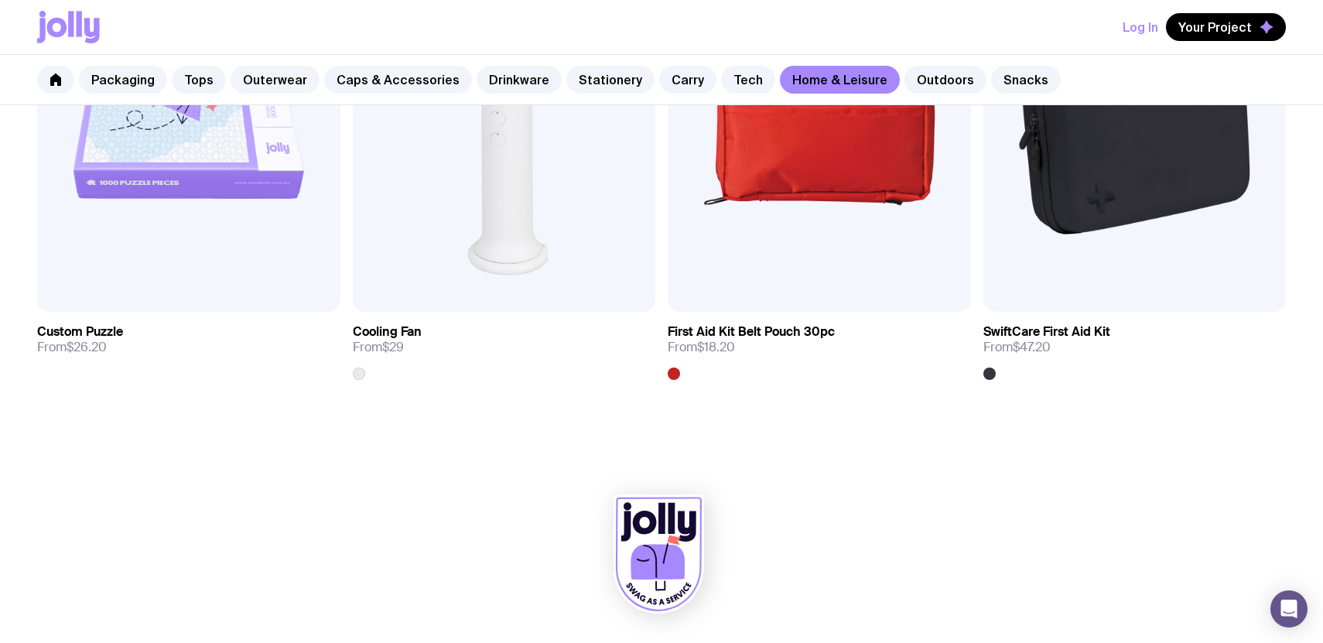
drag, startPoint x: 1148, startPoint y: 323, endPoint x: 683, endPoint y: 1, distance: 566.0
click at [722, 81] on link "Tech" at bounding box center [748, 80] width 54 height 28
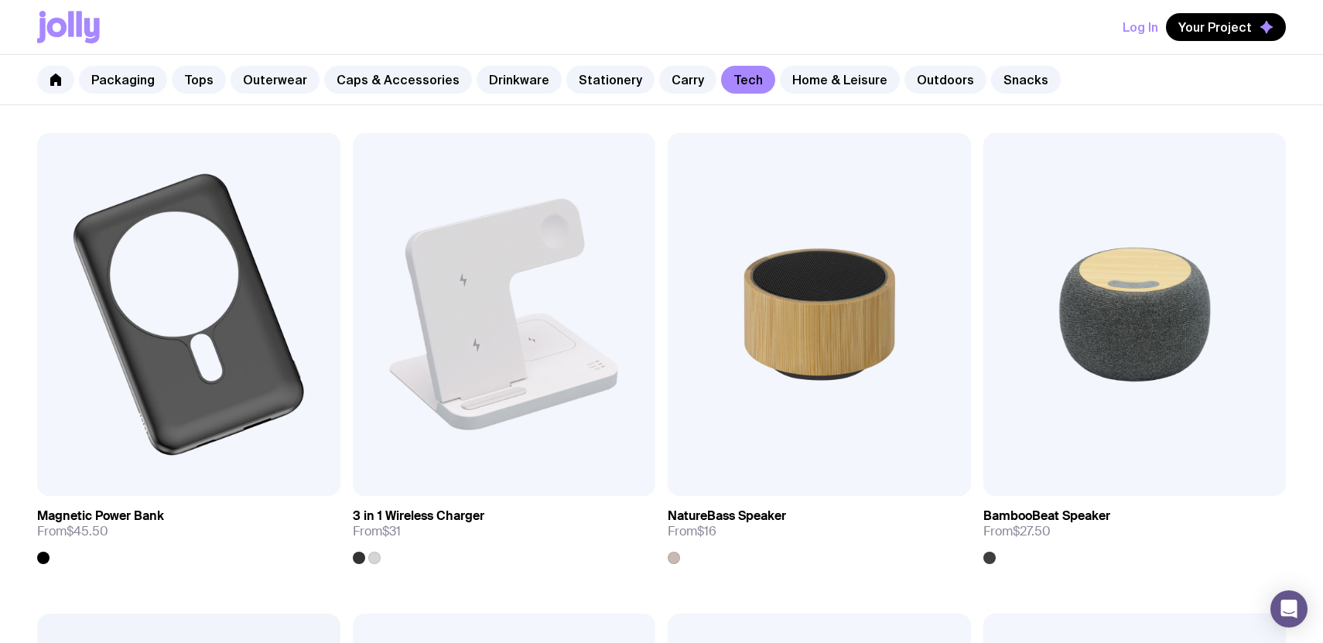
scroll to position [1235, 0]
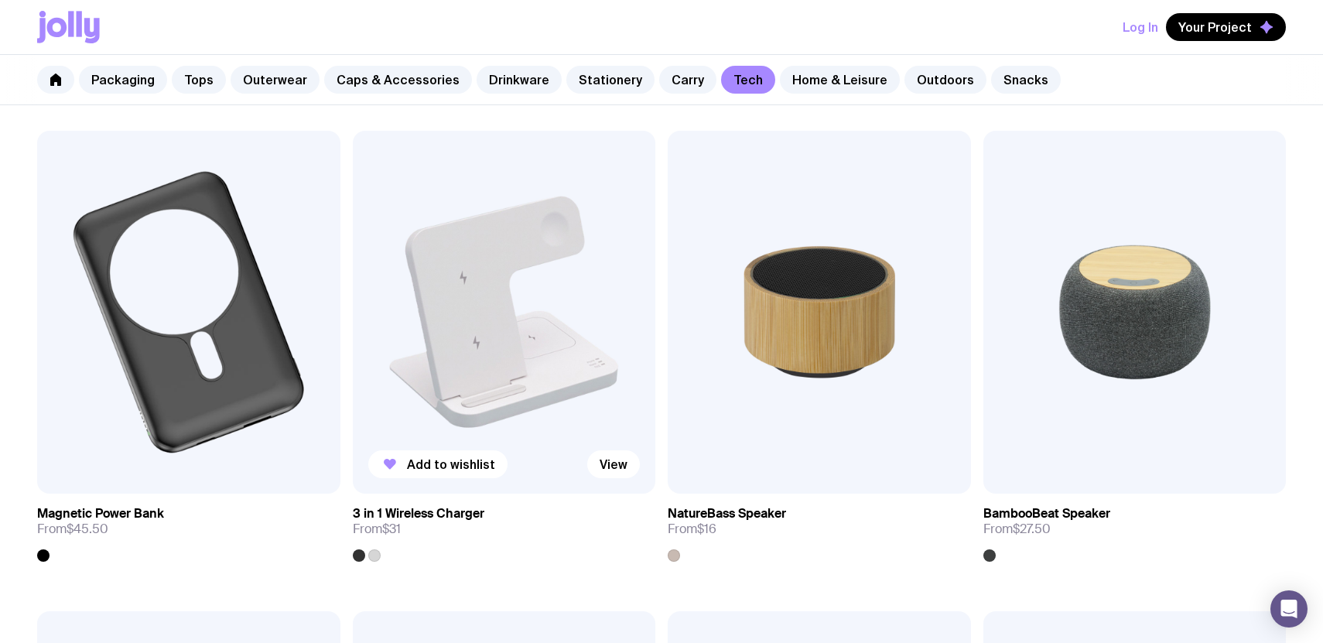
click at [487, 360] on img at bounding box center [504, 313] width 303 height 364
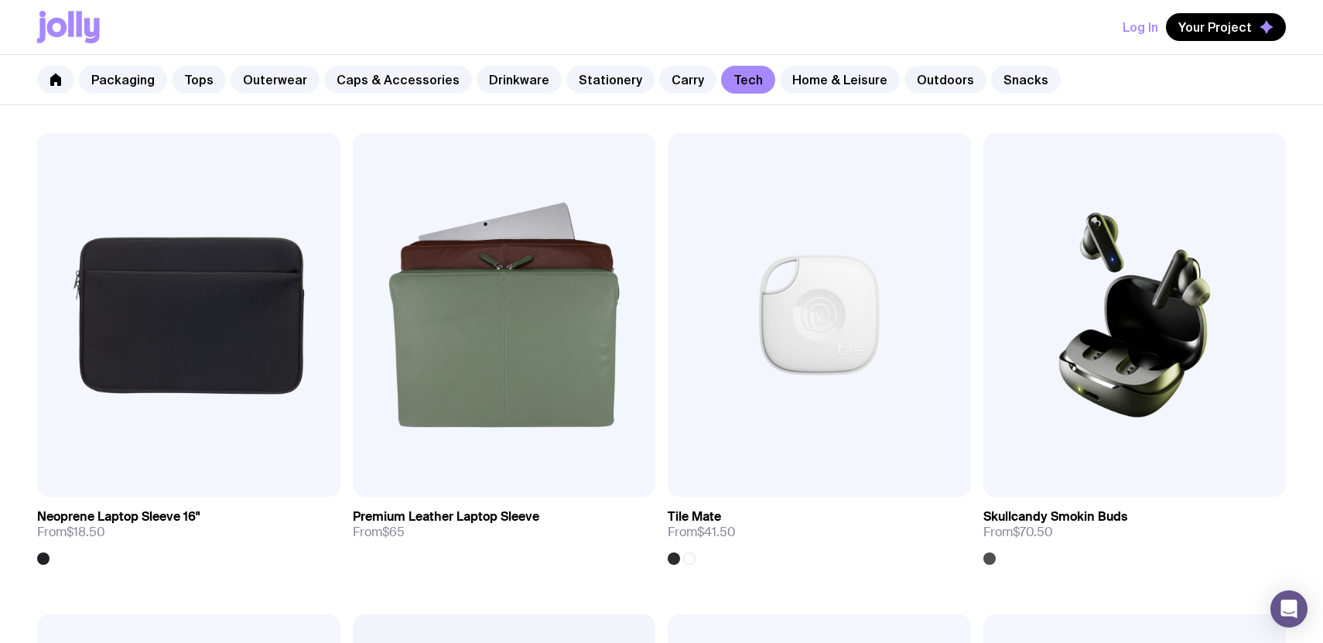
scroll to position [2678, 0]
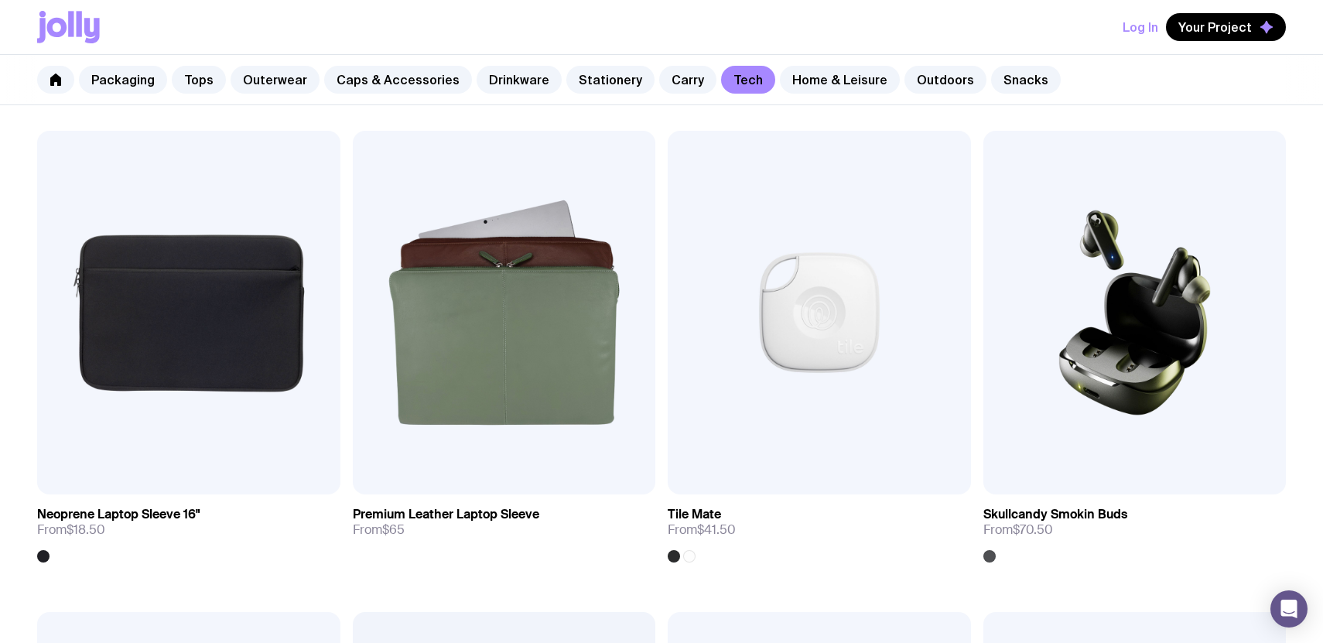
drag, startPoint x: 580, startPoint y: 388, endPoint x: 669, endPoint y: 0, distance: 398.7
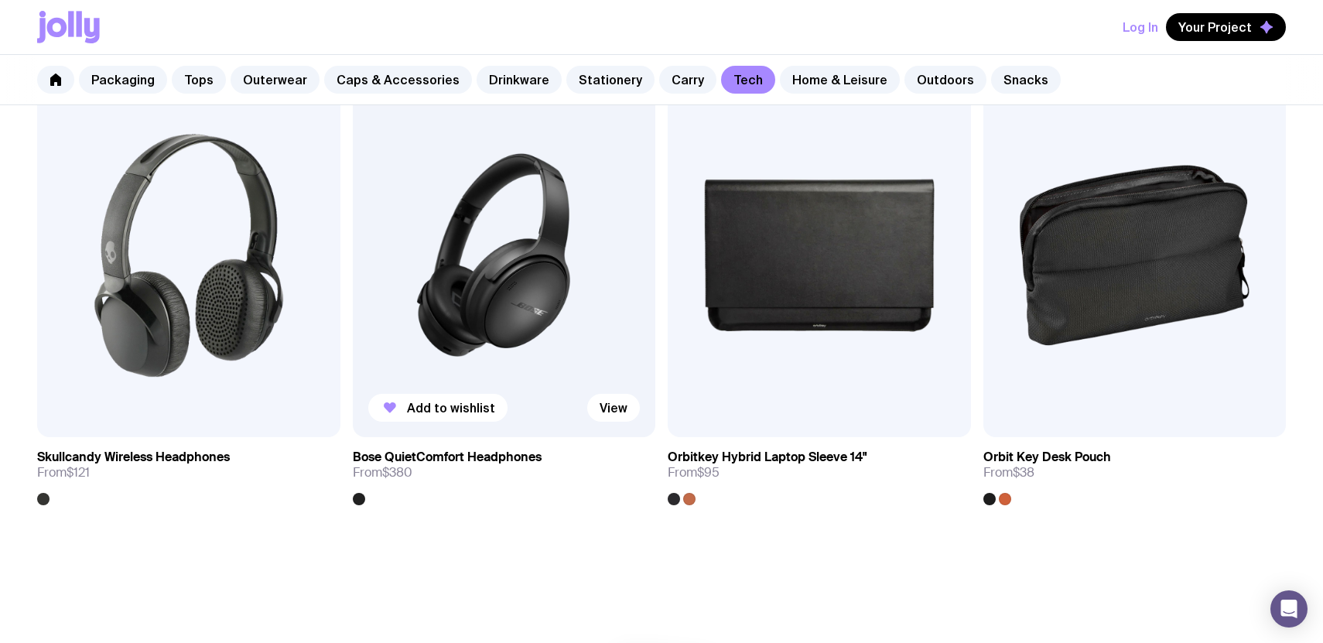
scroll to position [3341, 0]
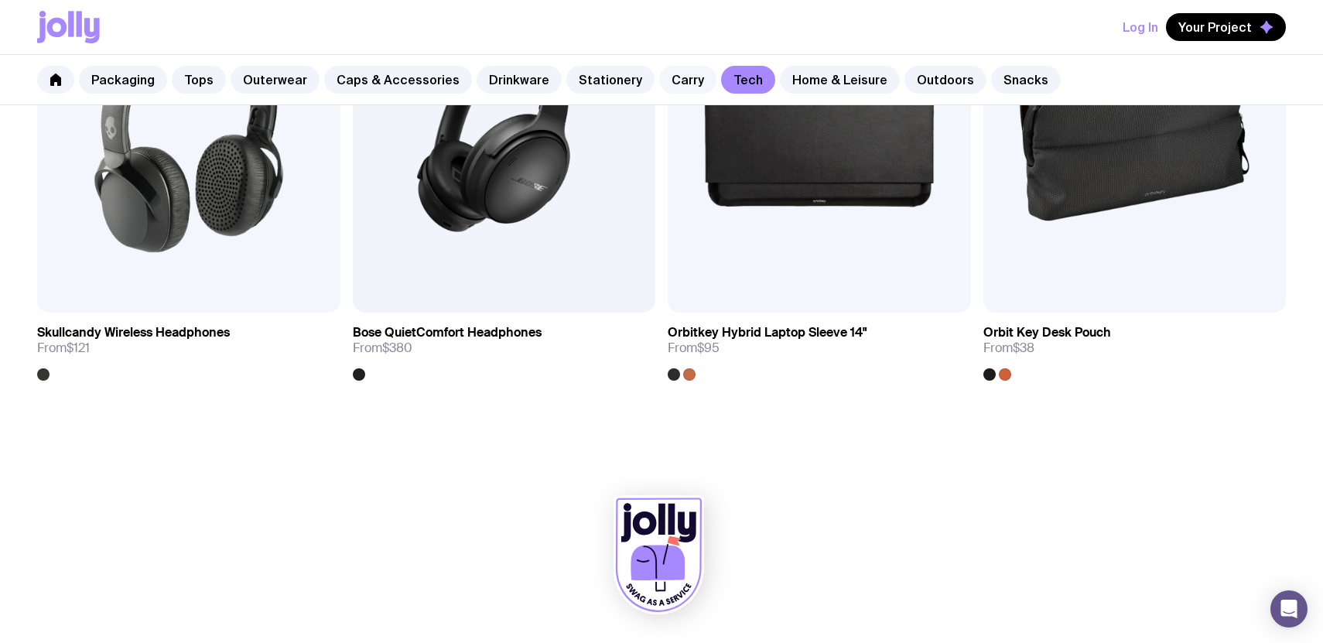
click at [672, 74] on link "Carry" at bounding box center [687, 80] width 57 height 28
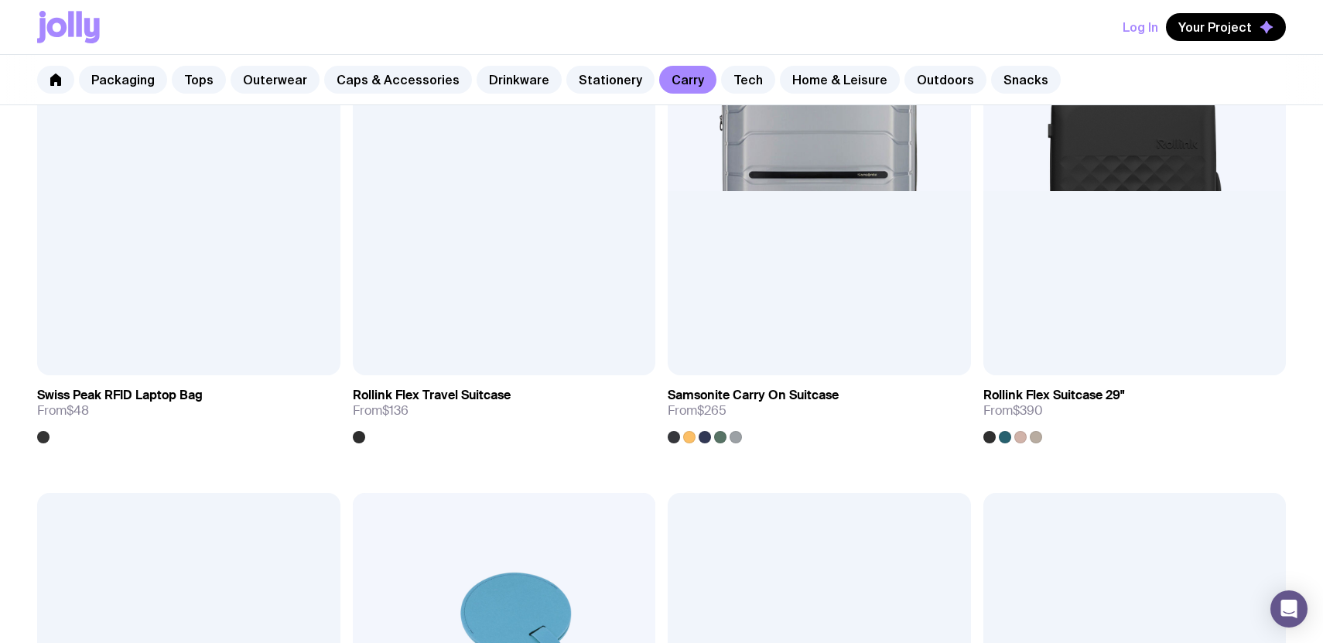
scroll to position [3283, 0]
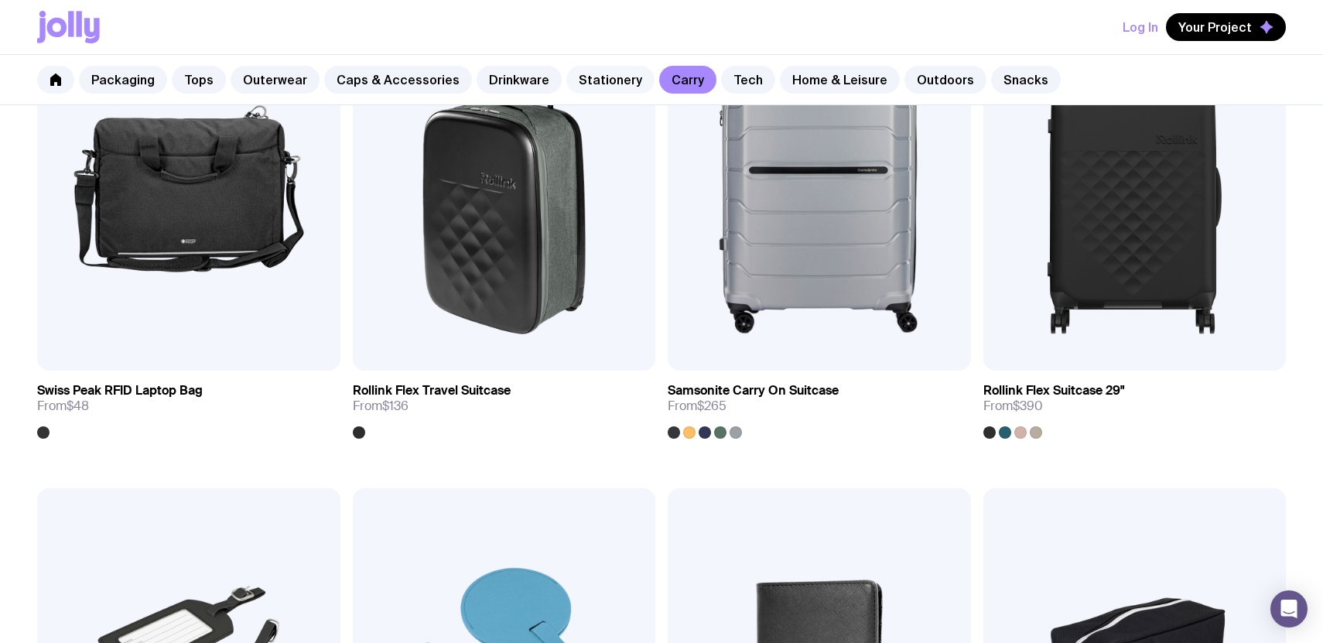
click at [590, 77] on link "Stationery" at bounding box center [610, 80] width 88 height 28
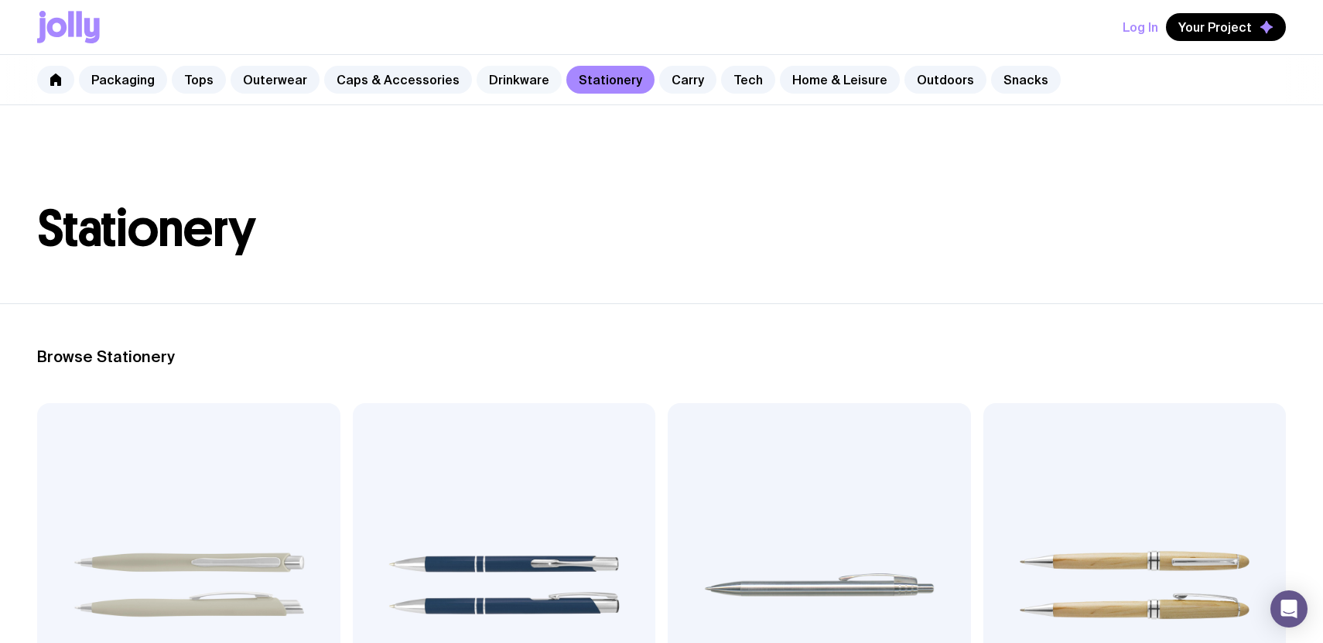
click at [515, 81] on link "Drinkware" at bounding box center [519, 80] width 85 height 28
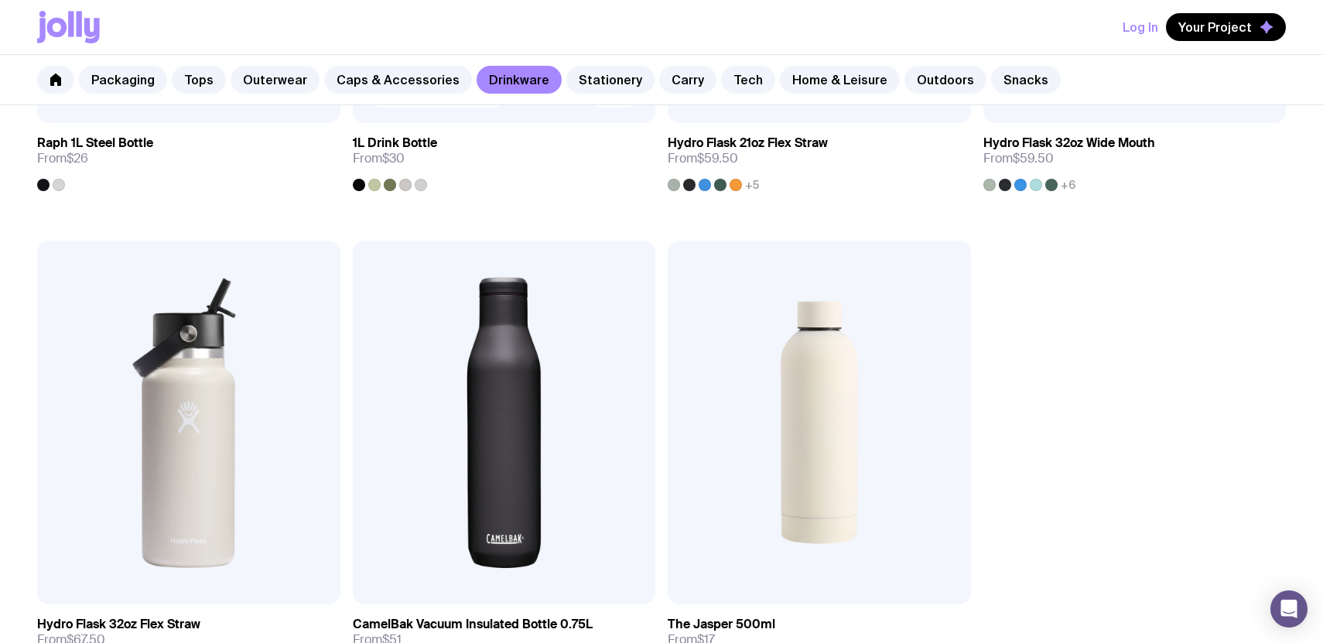
scroll to position [2567, 0]
click at [377, 77] on link "Caps & Accessories" at bounding box center [398, 80] width 148 height 28
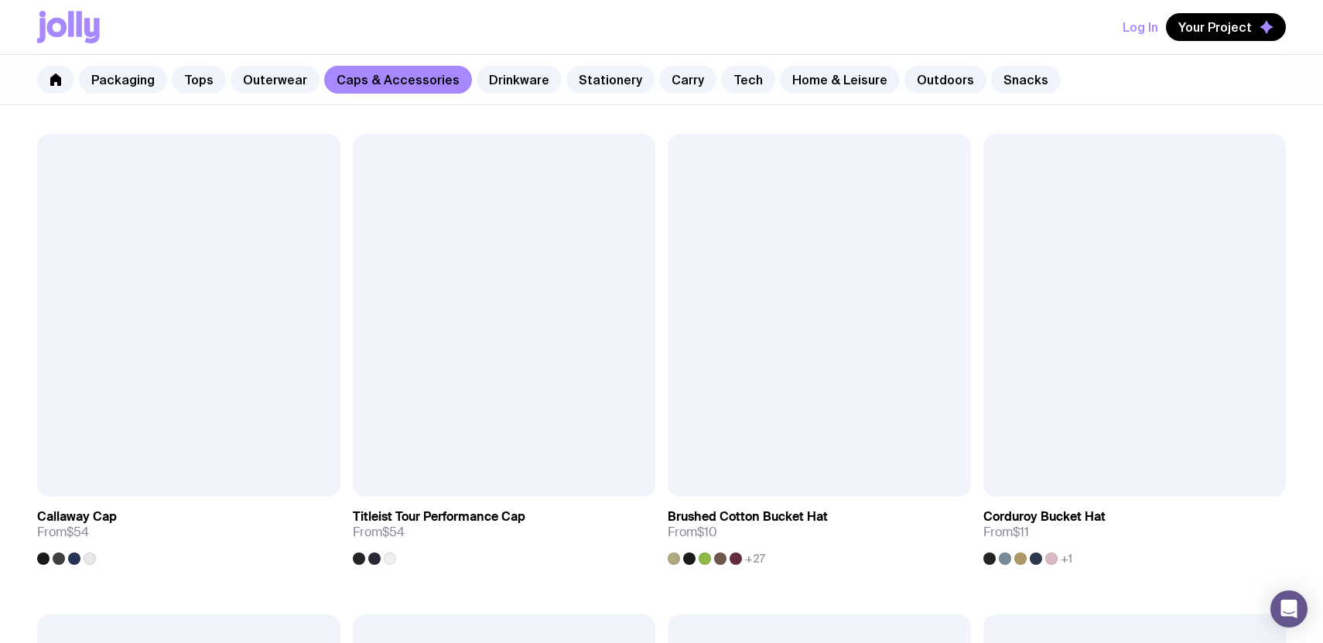
scroll to position [1254, 0]
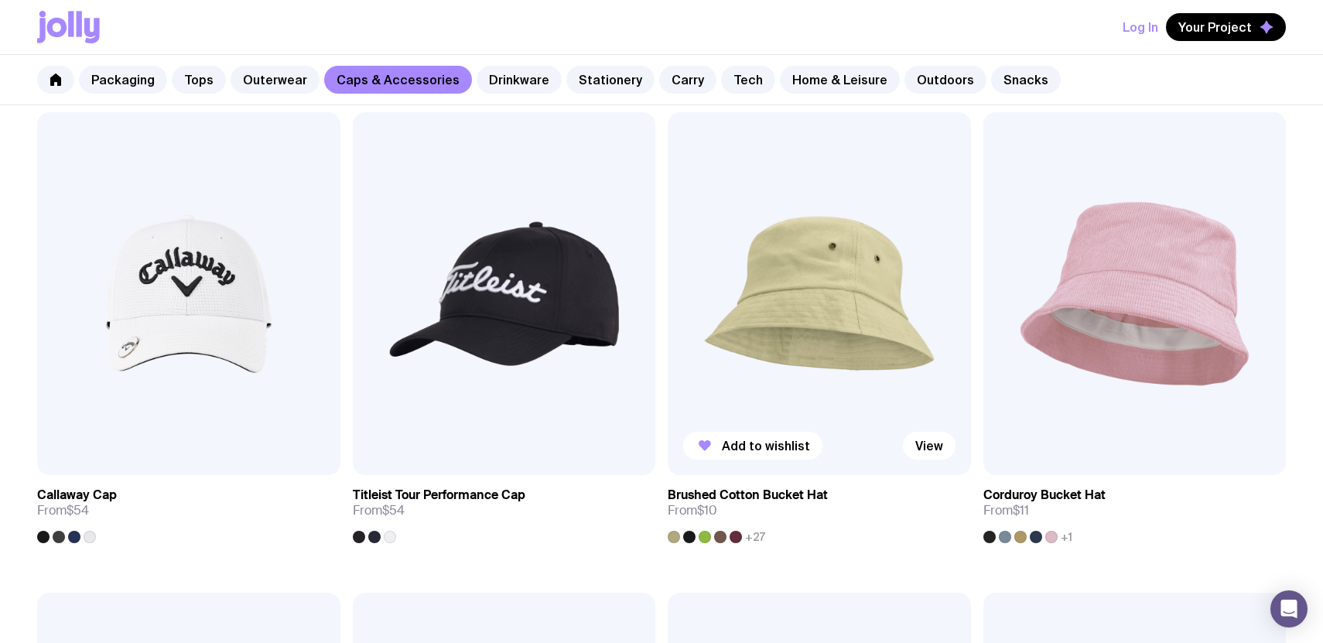
click at [833, 347] on img at bounding box center [819, 294] width 303 height 364
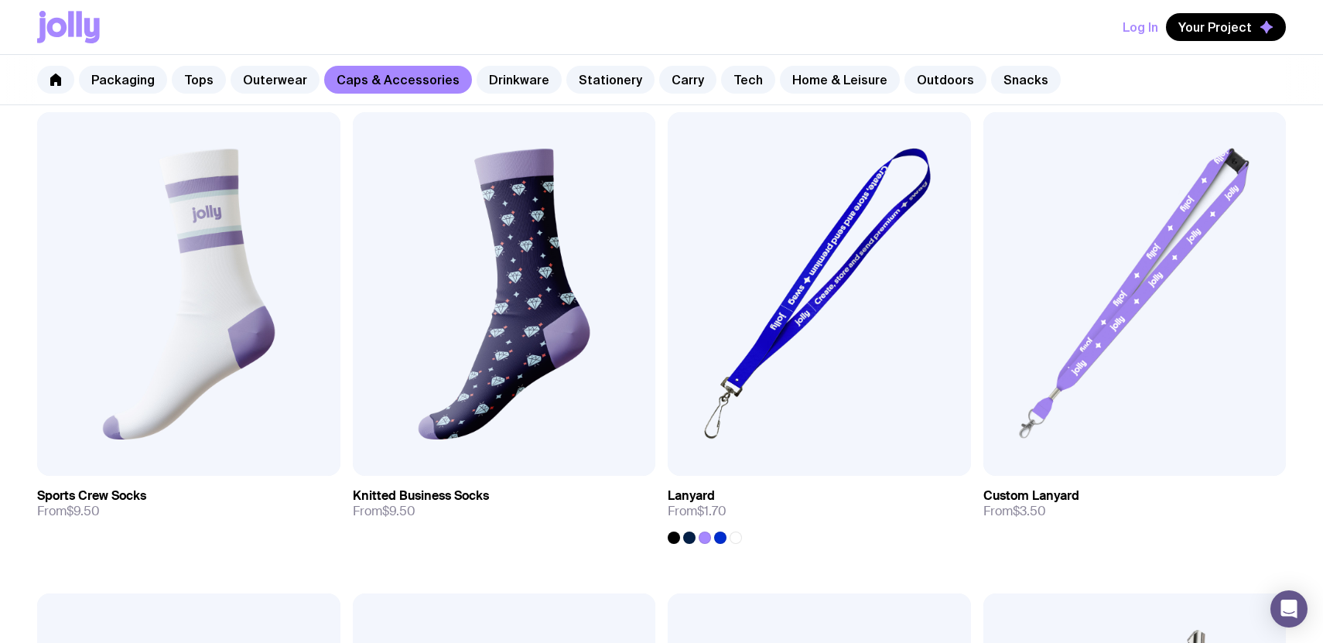
scroll to position [2260, 0]
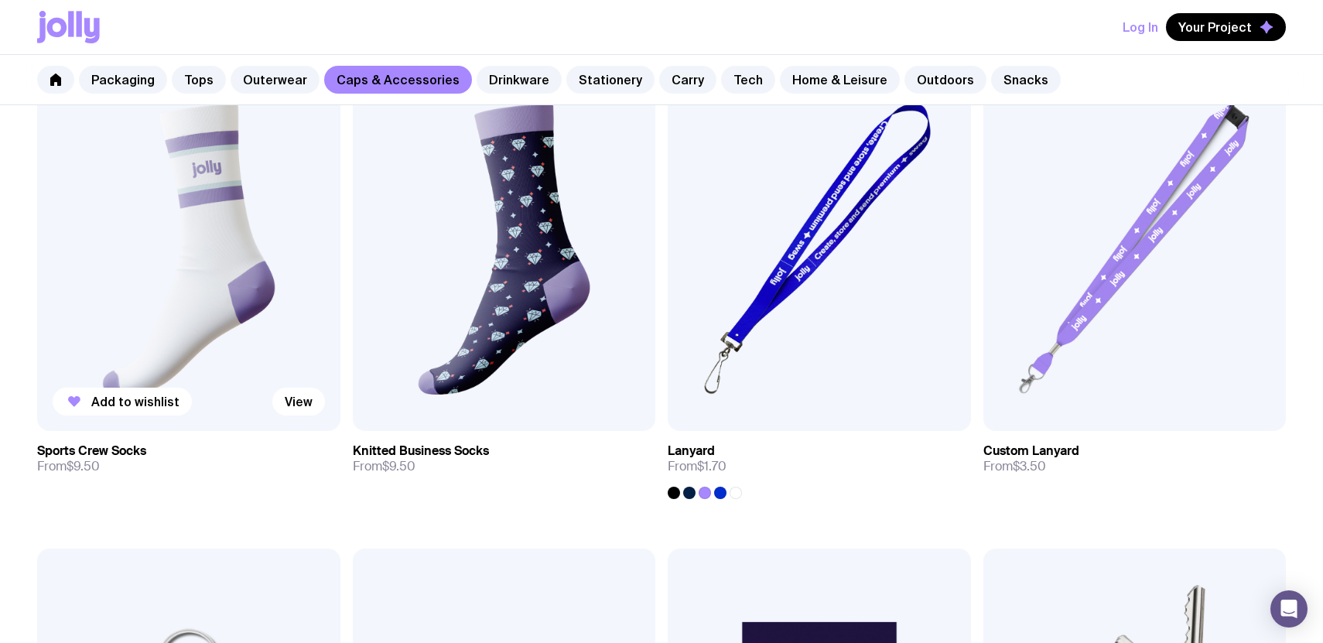
click at [258, 268] on img at bounding box center [188, 249] width 303 height 364
click at [511, 248] on img at bounding box center [504, 249] width 303 height 364
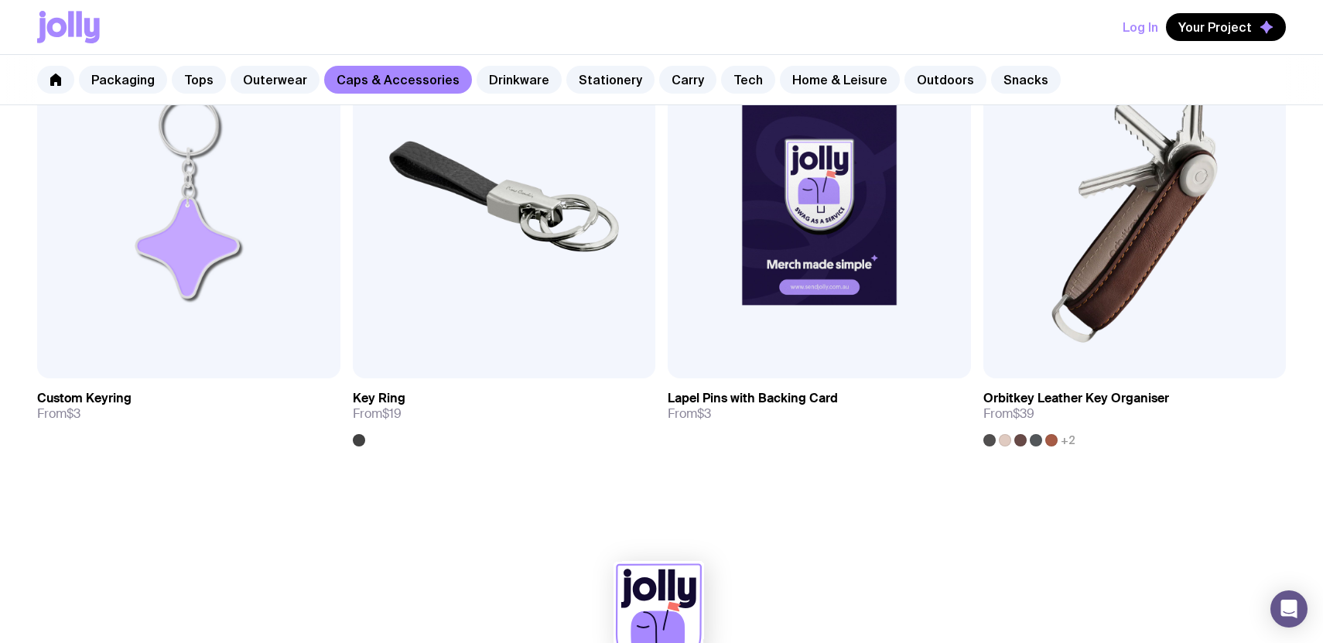
scroll to position [2792, 0]
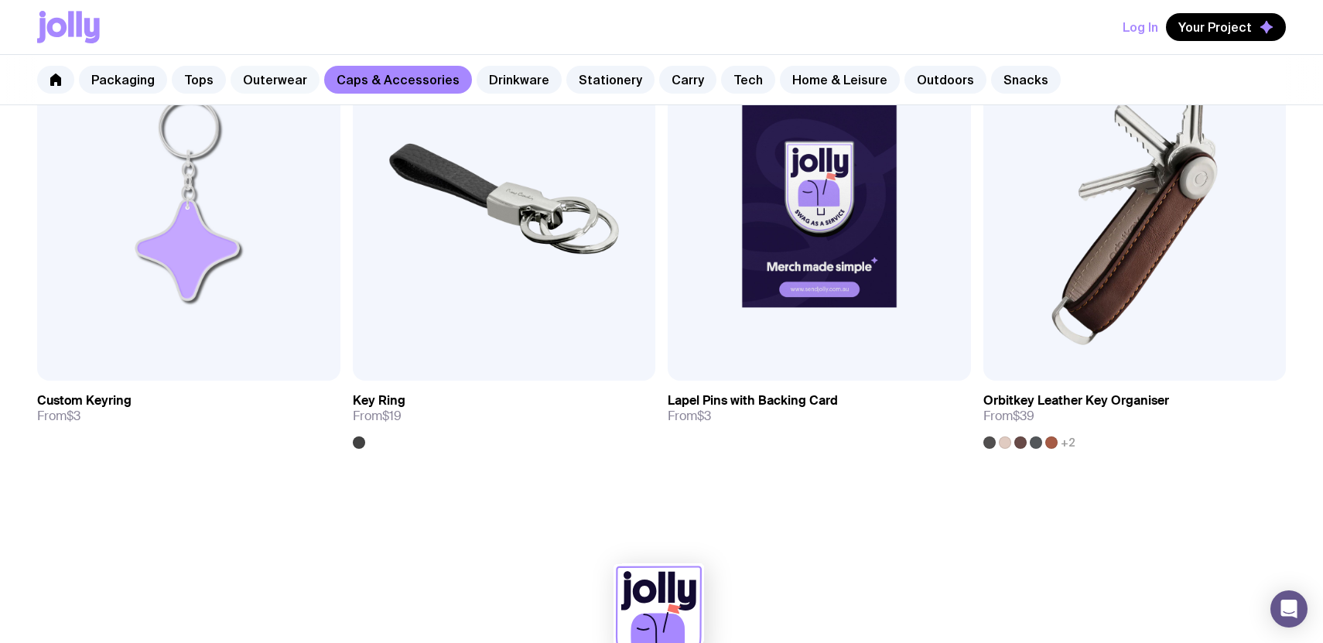
click at [265, 74] on link "Outerwear" at bounding box center [275, 80] width 89 height 28
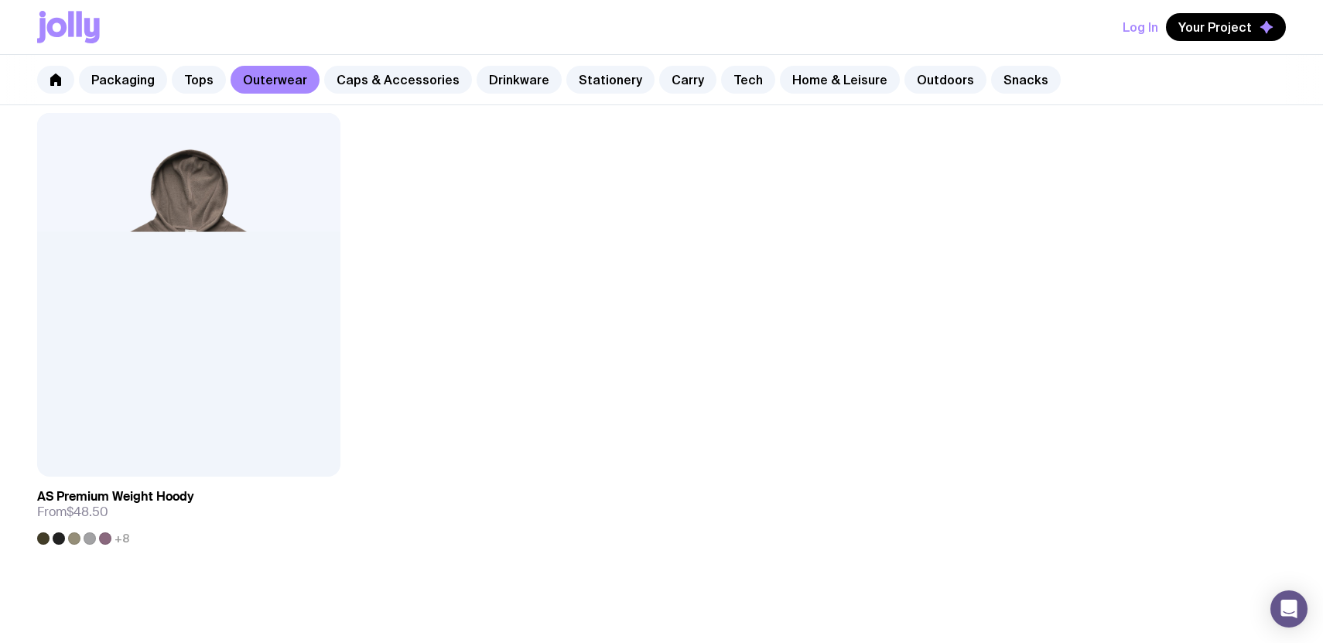
scroll to position [2861, 0]
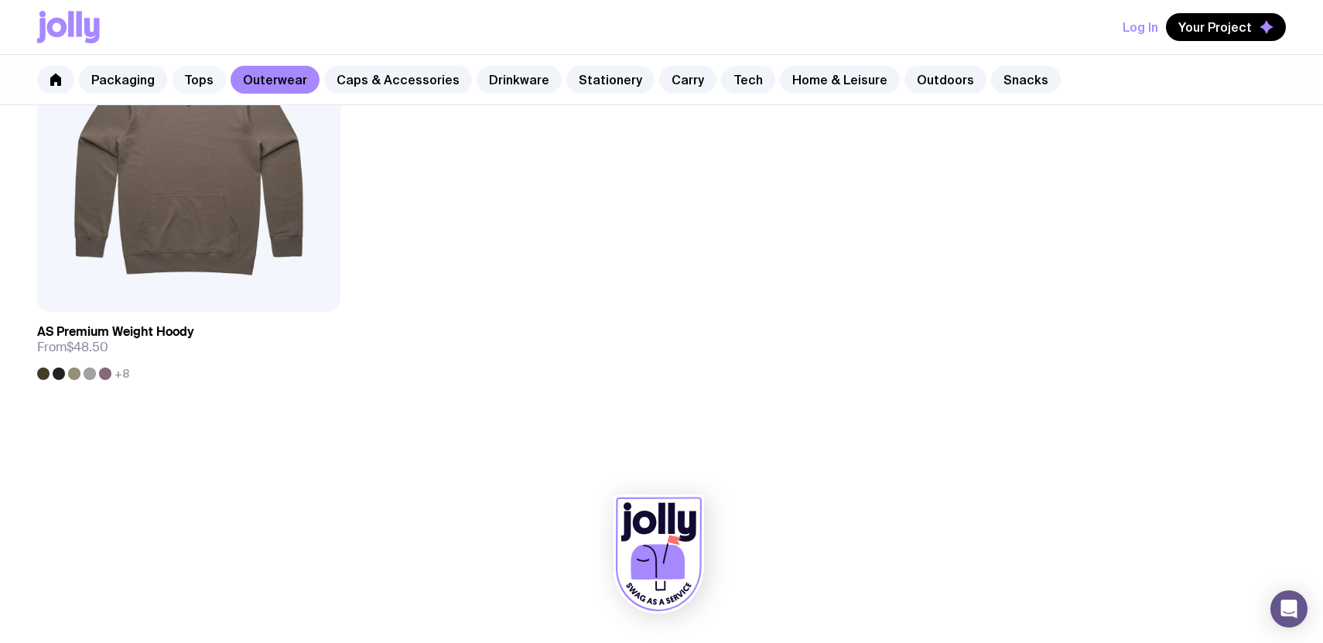
click at [206, 80] on link "Tops" at bounding box center [199, 80] width 54 height 28
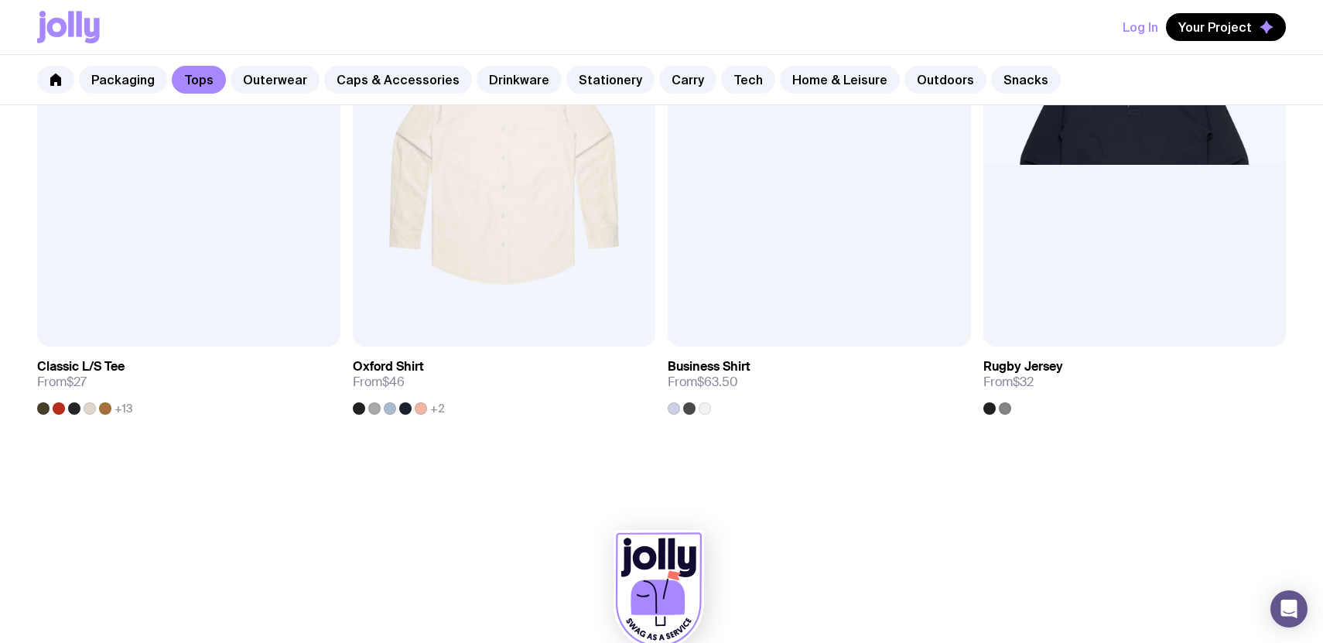
scroll to position [1898, 0]
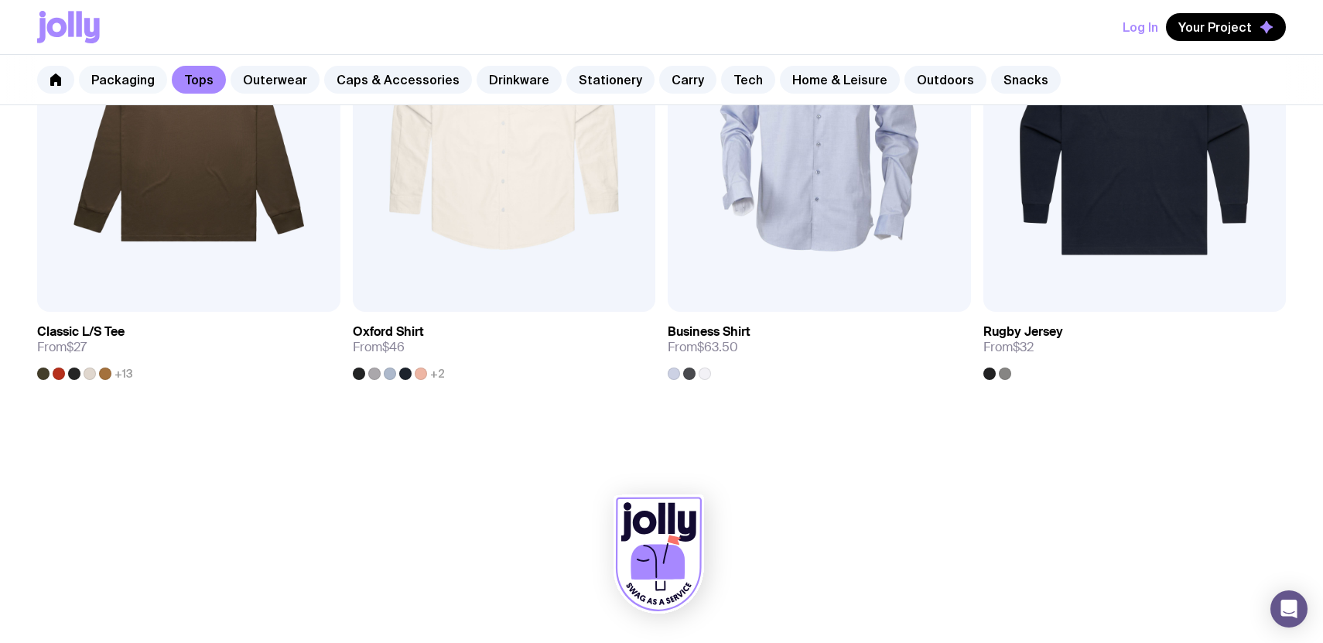
click at [118, 83] on link "Packaging" at bounding box center [123, 80] width 88 height 28
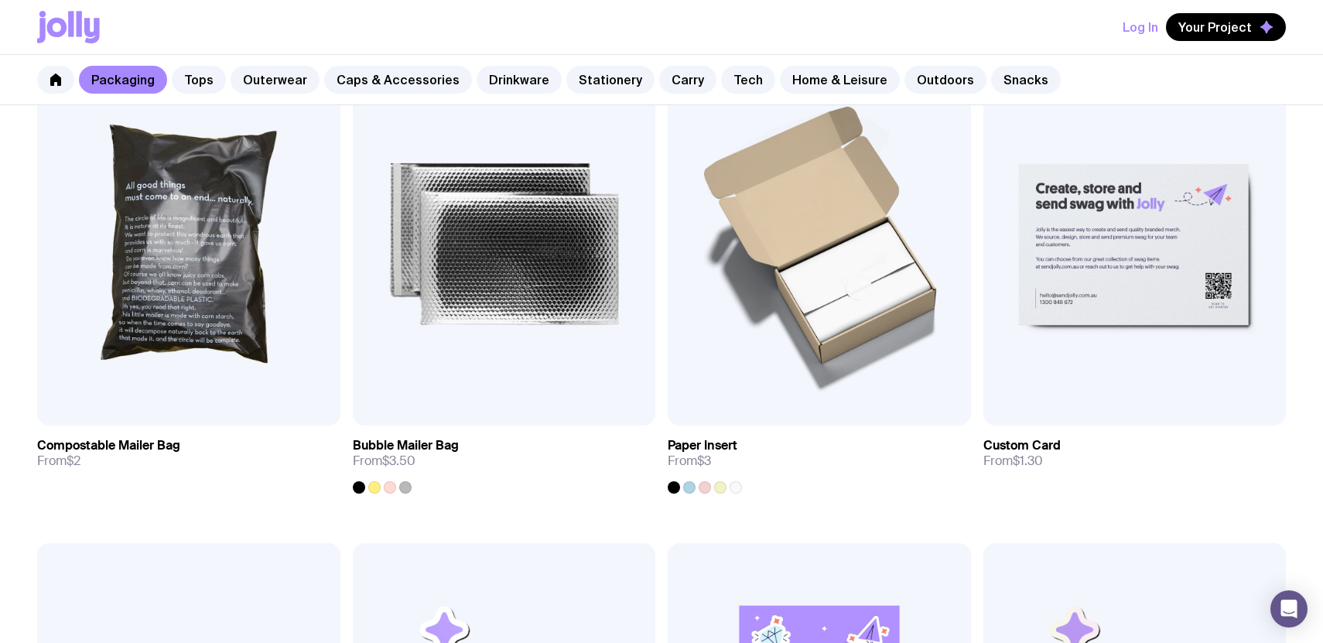
scroll to position [1084, 0]
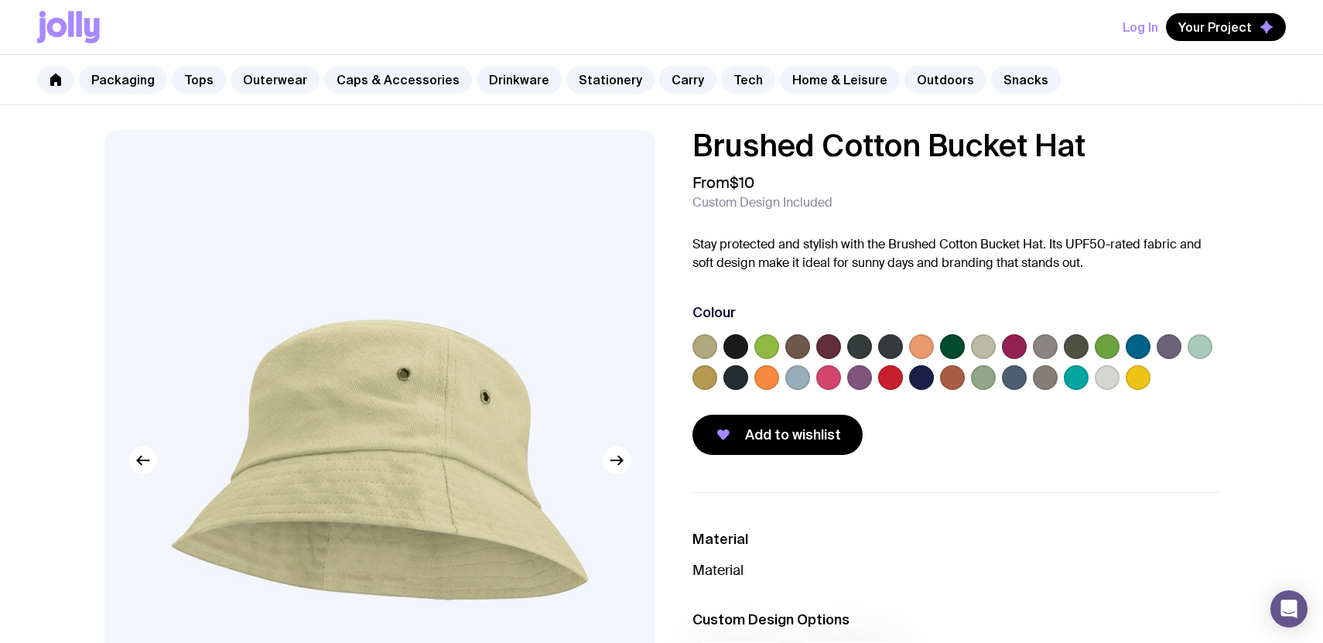
click at [1134, 349] on label at bounding box center [1138, 346] width 25 height 25
click at [0, 0] on input "radio" at bounding box center [0, 0] width 0 height 0
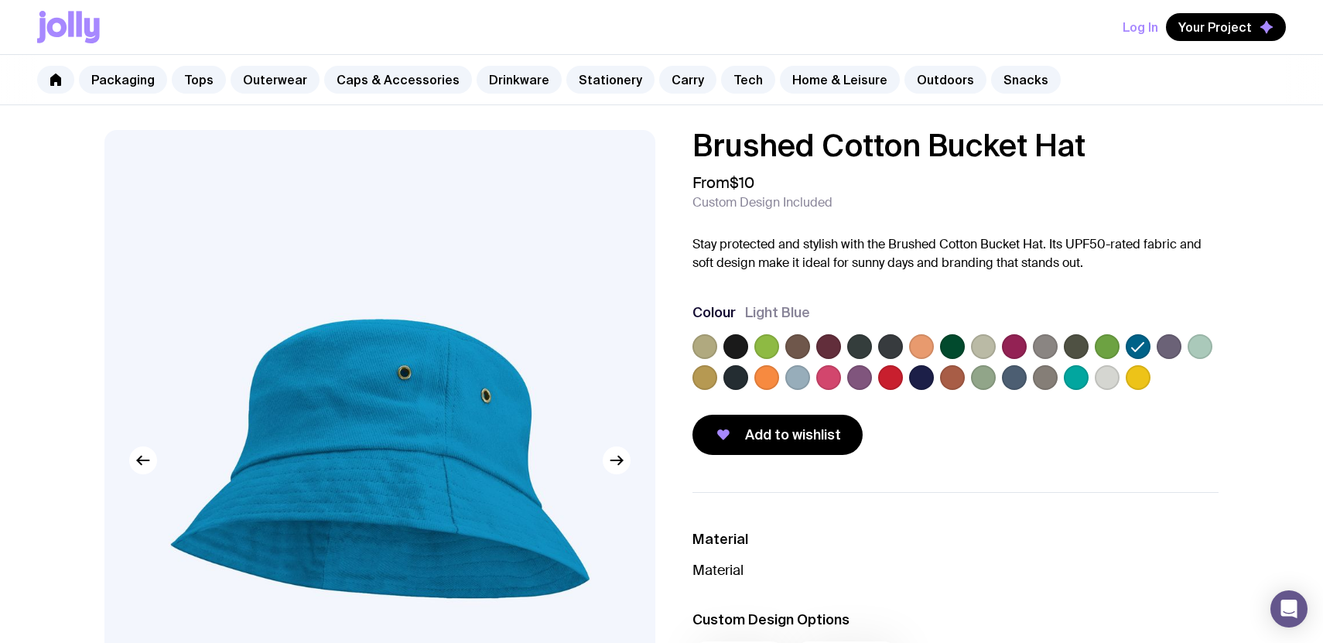
scroll to position [35, 0]
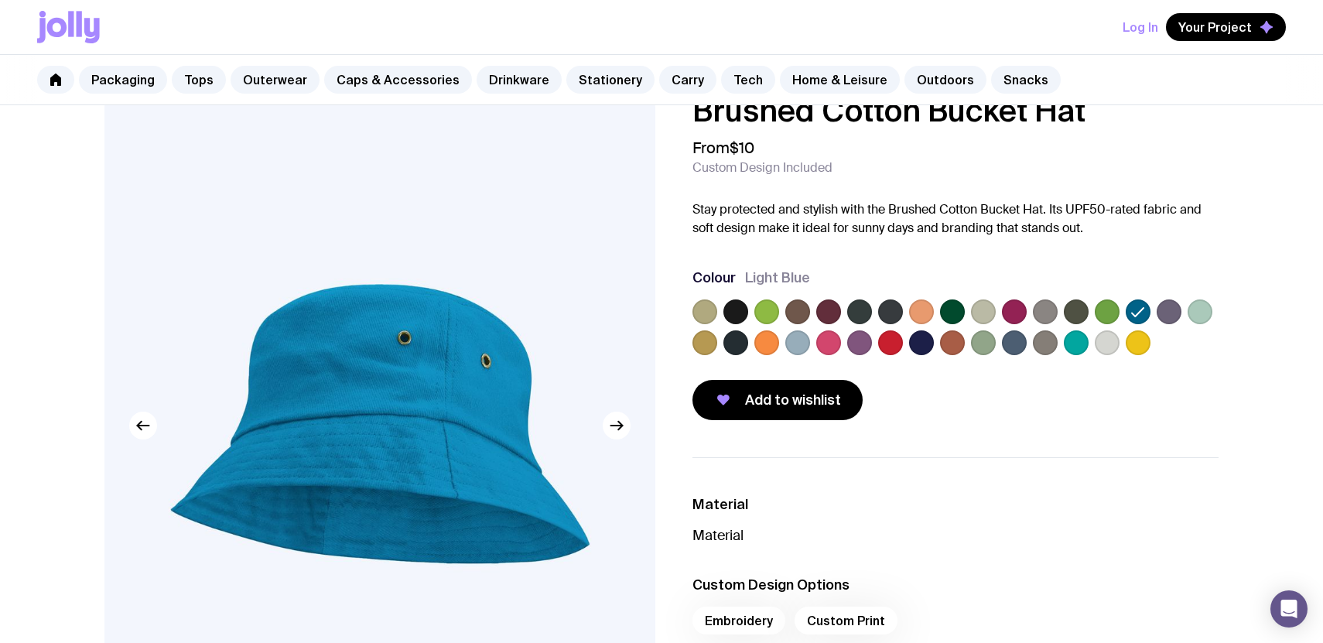
click at [800, 338] on label at bounding box center [797, 342] width 25 height 25
click at [0, 0] on input "radio" at bounding box center [0, 0] width 0 height 0
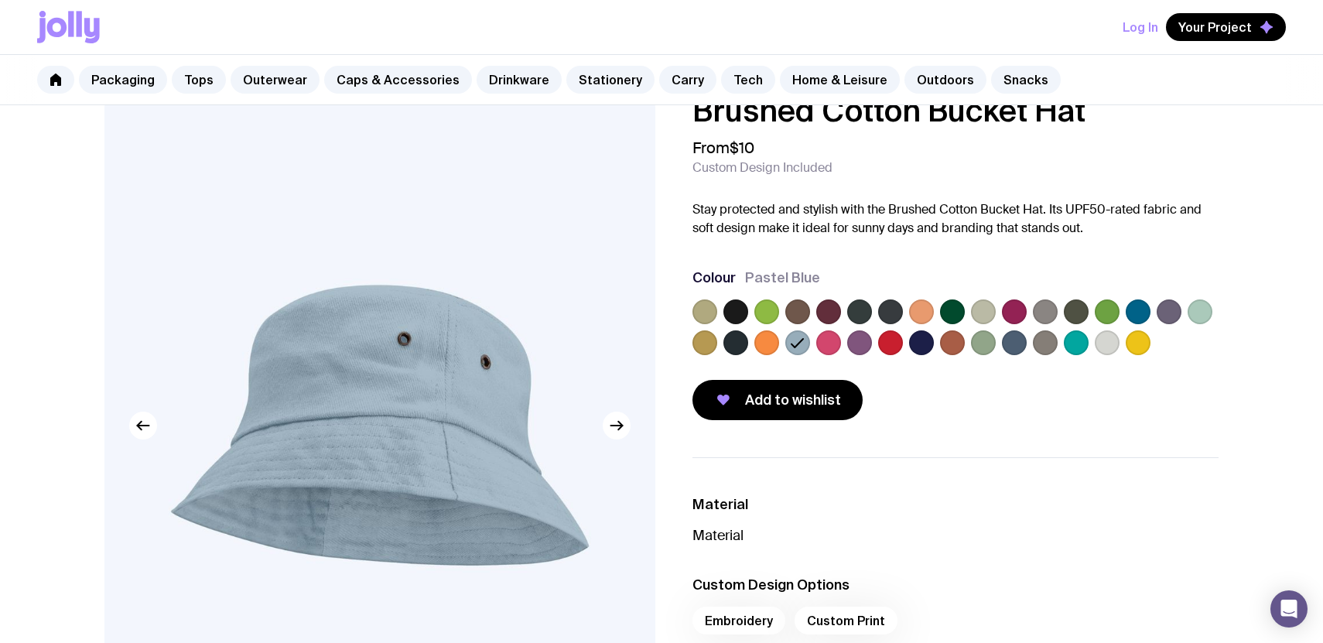
click at [768, 309] on label at bounding box center [766, 311] width 25 height 25
click at [0, 0] on input "radio" at bounding box center [0, 0] width 0 height 0
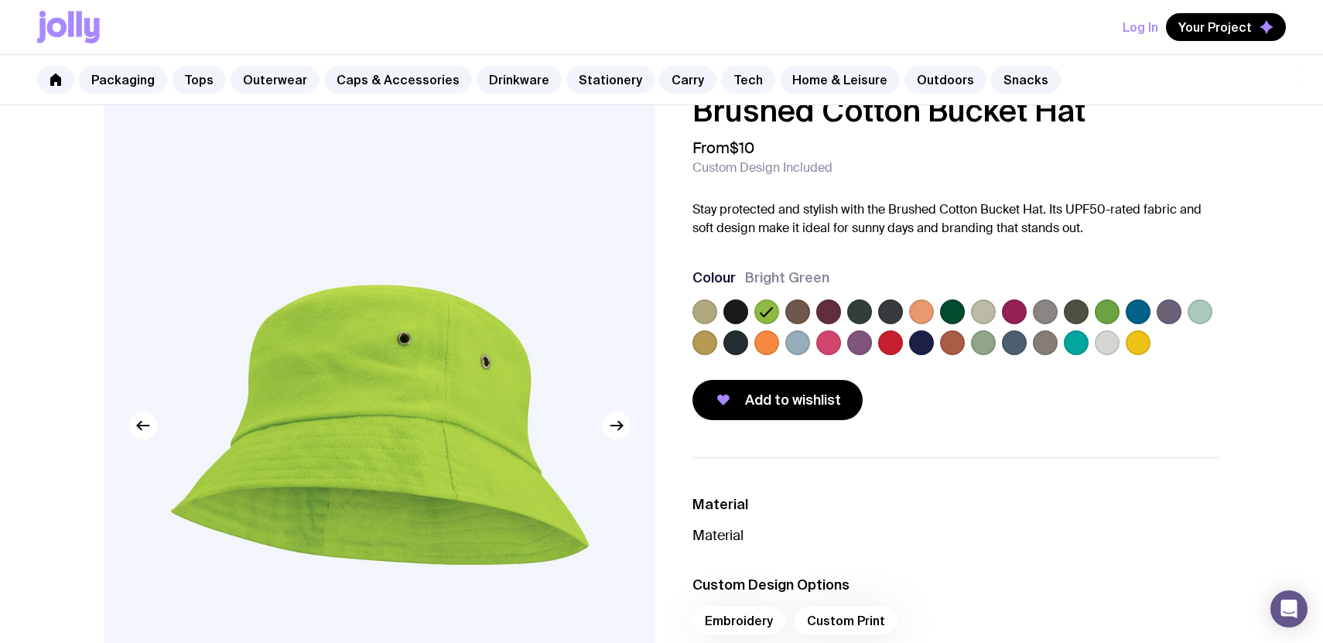
click at [710, 312] on label at bounding box center [705, 311] width 25 height 25
click at [0, 0] on input "radio" at bounding box center [0, 0] width 0 height 0
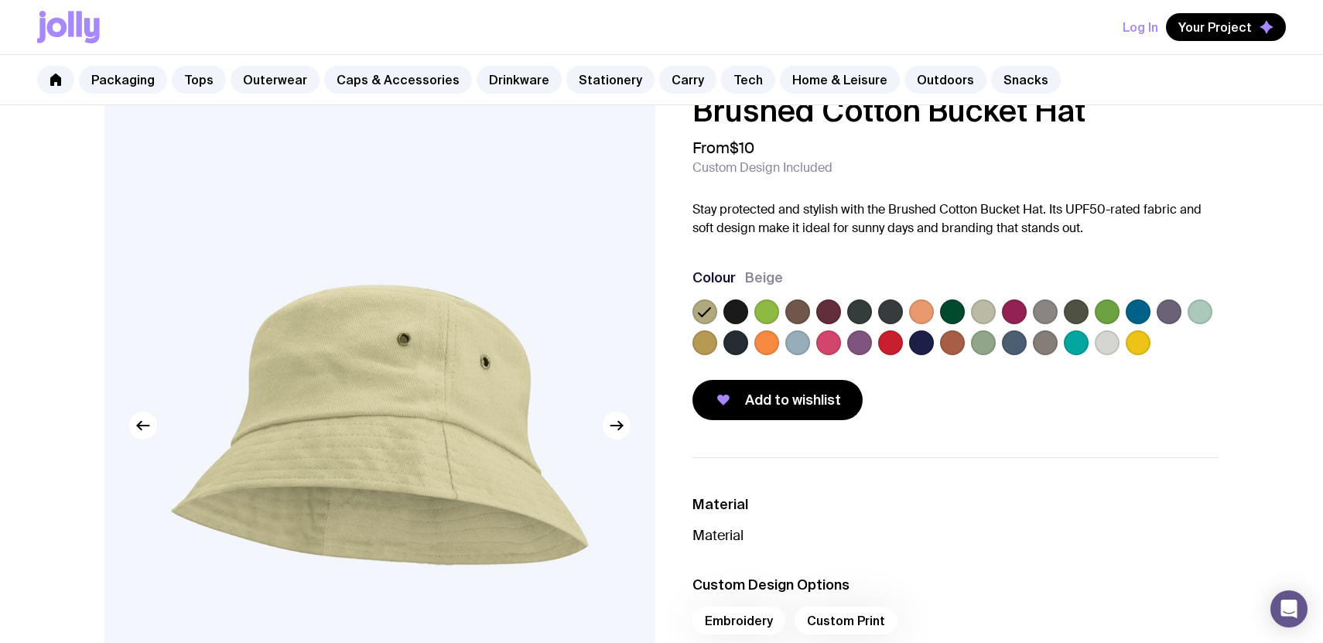
click at [712, 354] on div at bounding box center [705, 342] width 25 height 25
click at [928, 347] on label at bounding box center [921, 342] width 25 height 25
click at [0, 0] on input "radio" at bounding box center [0, 0] width 0 height 0
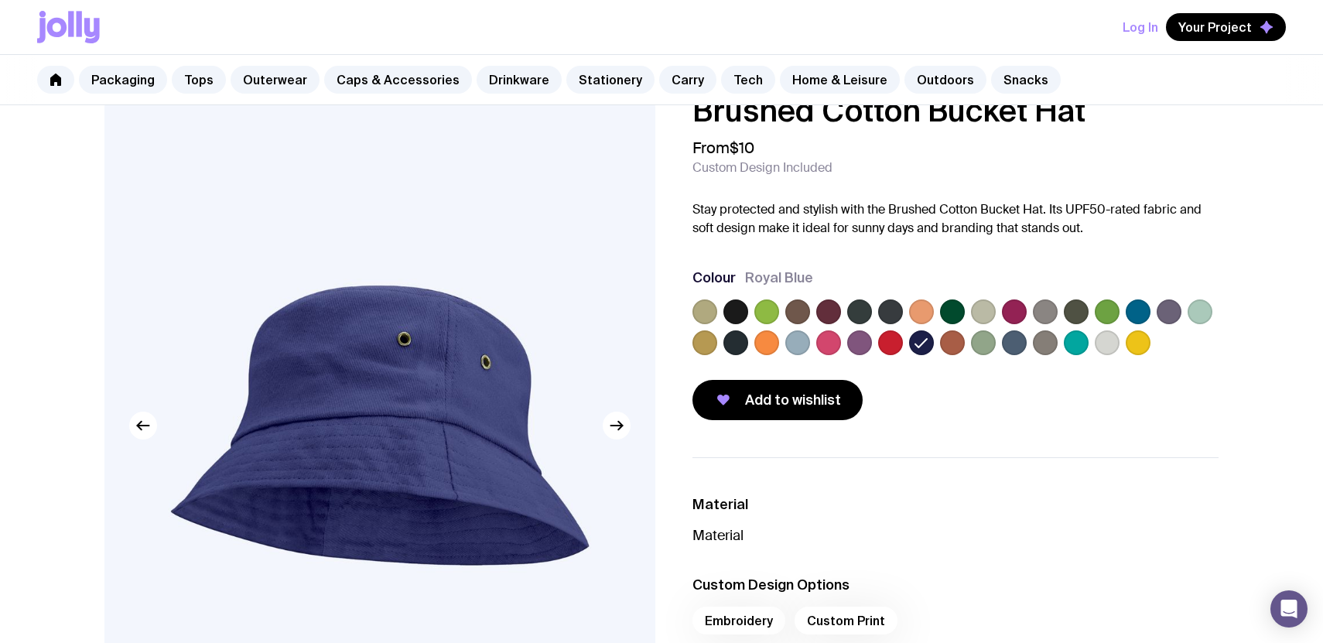
click at [1014, 340] on label at bounding box center [1014, 342] width 25 height 25
click at [0, 0] on input "radio" at bounding box center [0, 0] width 0 height 0
